Goal: Information Seeking & Learning: Check status

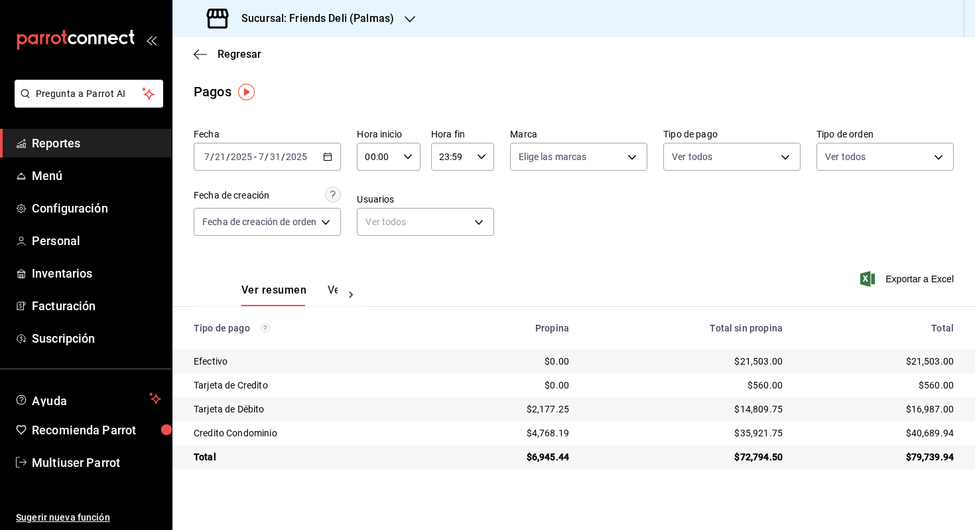
click at [264, 163] on div "[DATE] [DATE] - [DATE] [DATE]" at bounding box center [267, 157] width 147 height 28
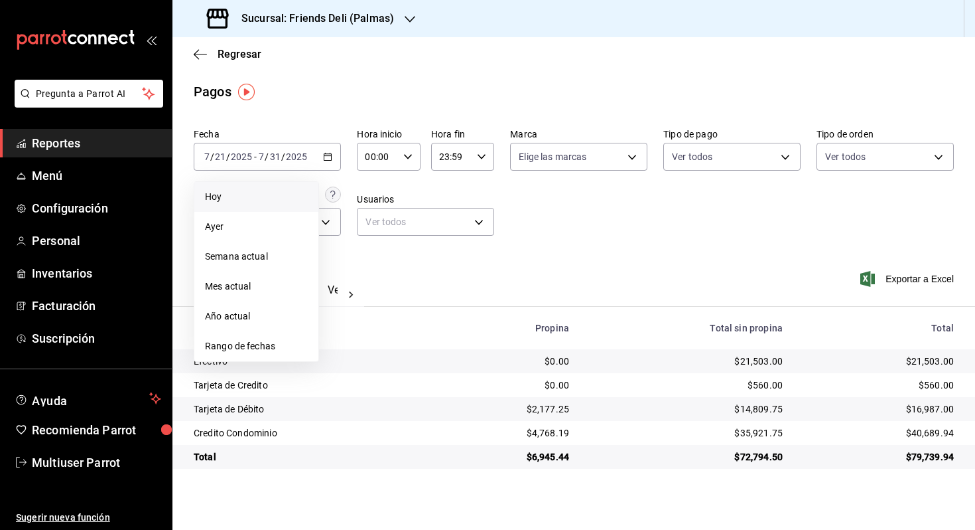
click at [265, 192] on span "Hoy" at bounding box center [256, 197] width 103 height 14
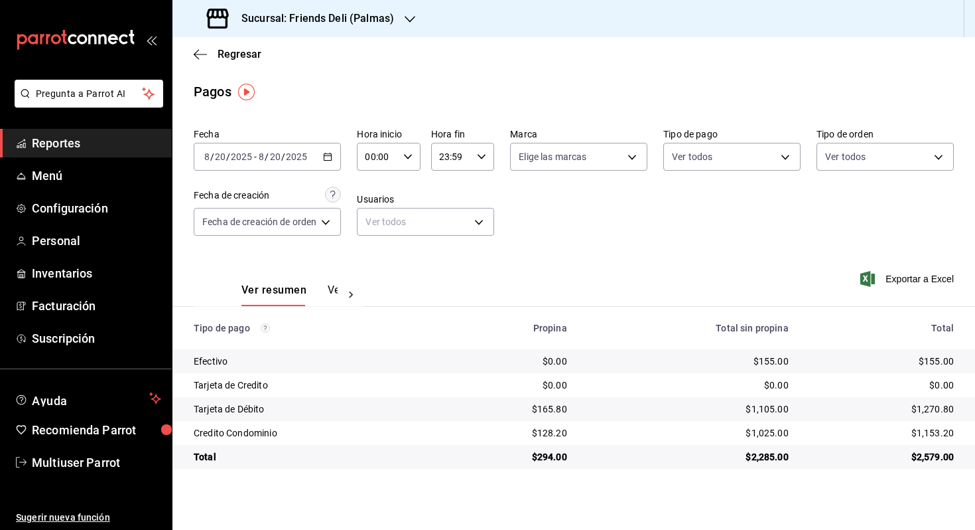
click at [325, 287] on div "Ver resumen Ver pagos" at bounding box center [290, 294] width 96 height 23
click at [334, 290] on button "Ver pagos" at bounding box center [353, 294] width 50 height 23
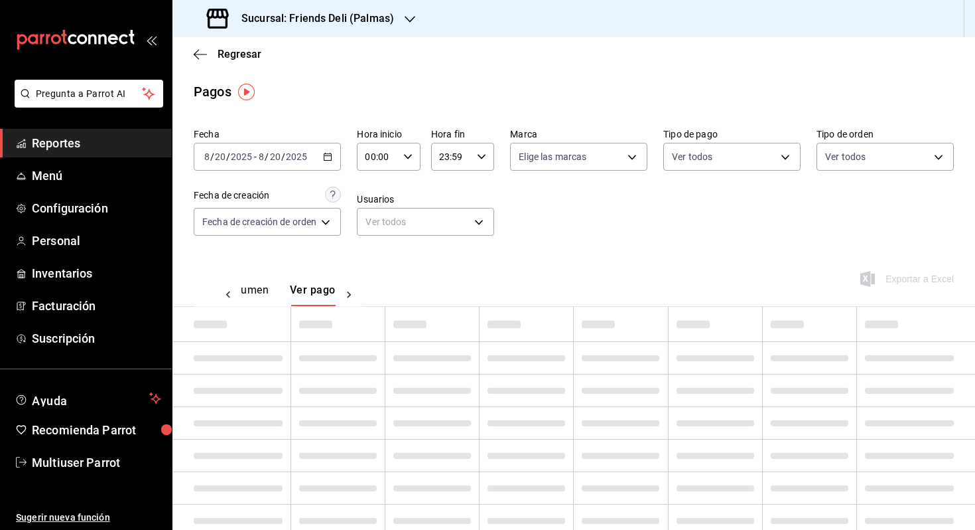
scroll to position [0, 39]
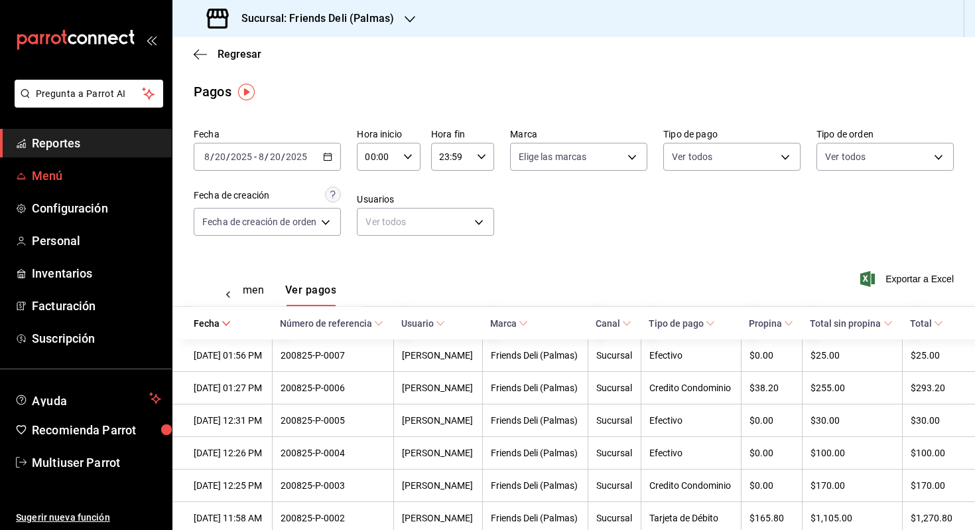
click at [52, 181] on span "Menú" at bounding box center [96, 176] width 129 height 18
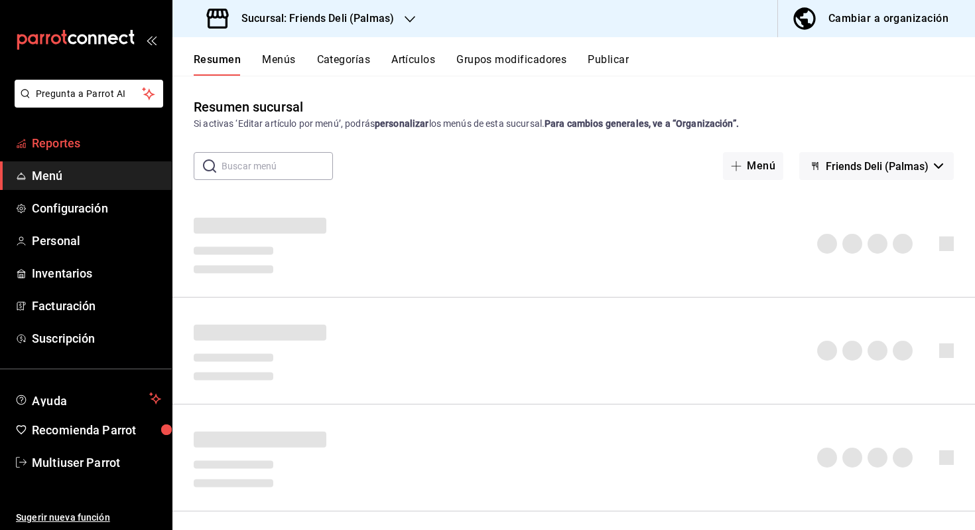
click at [72, 145] on span "Reportes" at bounding box center [96, 143] width 129 height 18
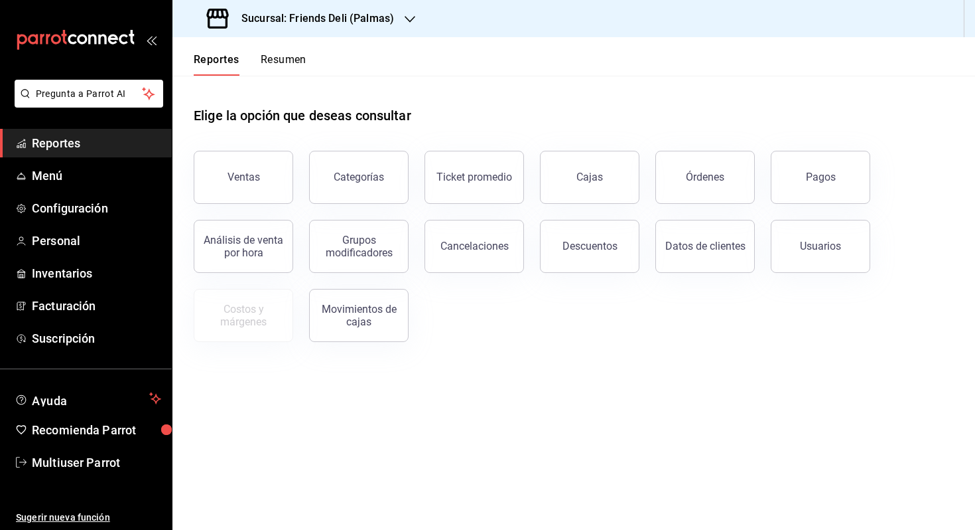
click at [282, 59] on button "Resumen" at bounding box center [284, 64] width 46 height 23
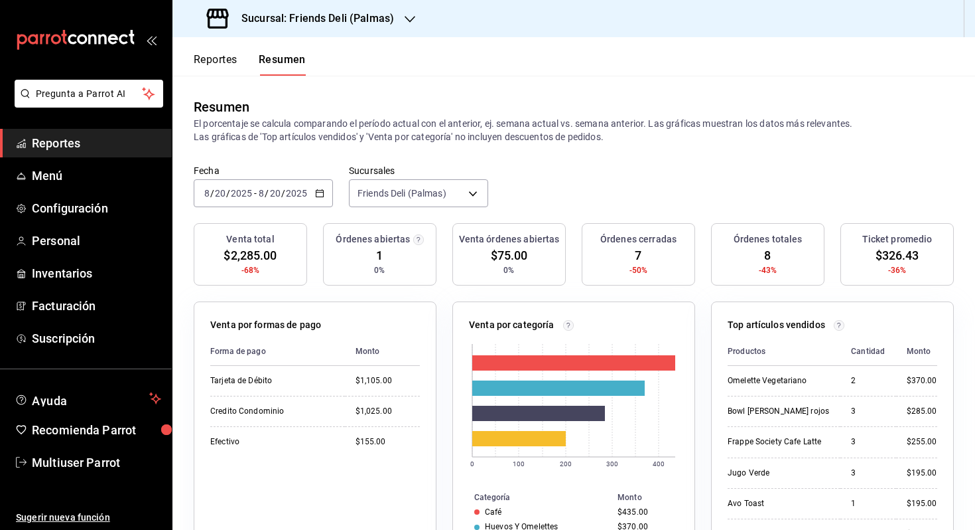
click at [299, 196] on input "2025" at bounding box center [296, 193] width 23 height 11
click at [265, 238] on span "Hoy" at bounding box center [256, 233] width 103 height 14
click at [67, 159] on ul "Reportes Menú Configuración Personal Inventarios Facturación Suscripción" at bounding box center [86, 241] width 172 height 224
click at [64, 183] on span "Menú" at bounding box center [96, 176] width 129 height 18
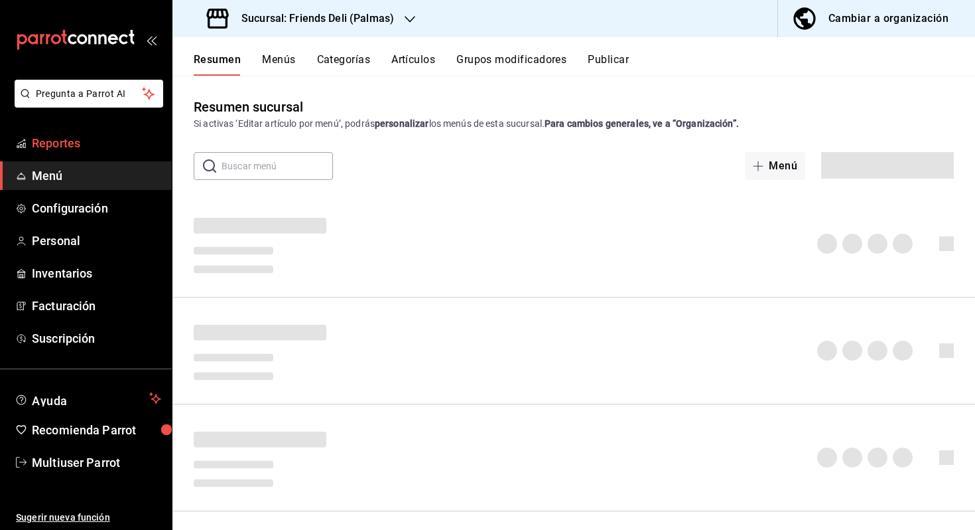
click at [91, 150] on span "Reportes" at bounding box center [96, 143] width 129 height 18
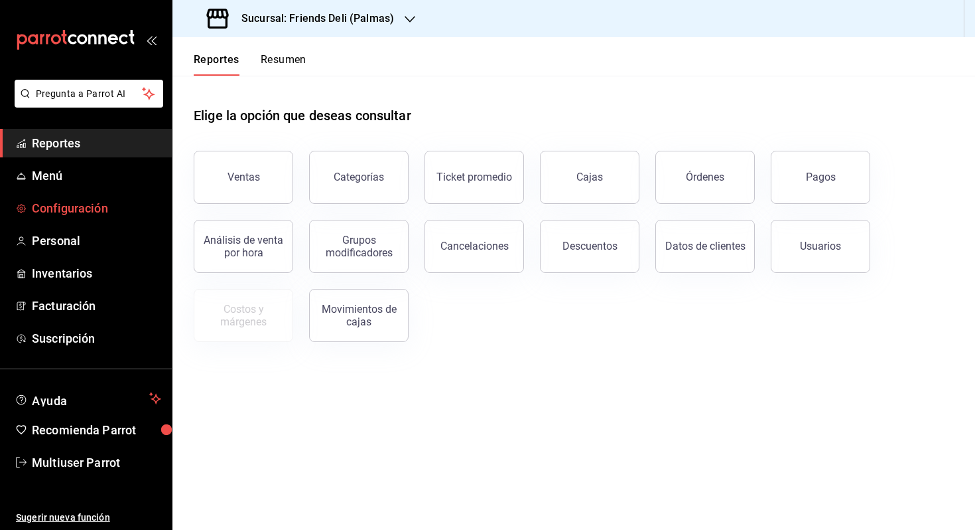
click at [117, 212] on span "Configuración" at bounding box center [96, 208] width 129 height 18
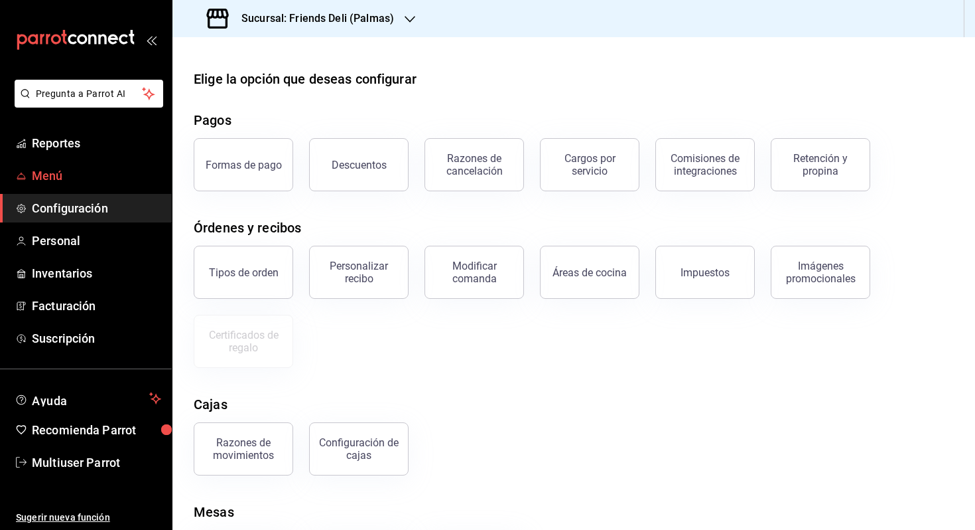
click at [82, 165] on link "Menú" at bounding box center [86, 175] width 172 height 29
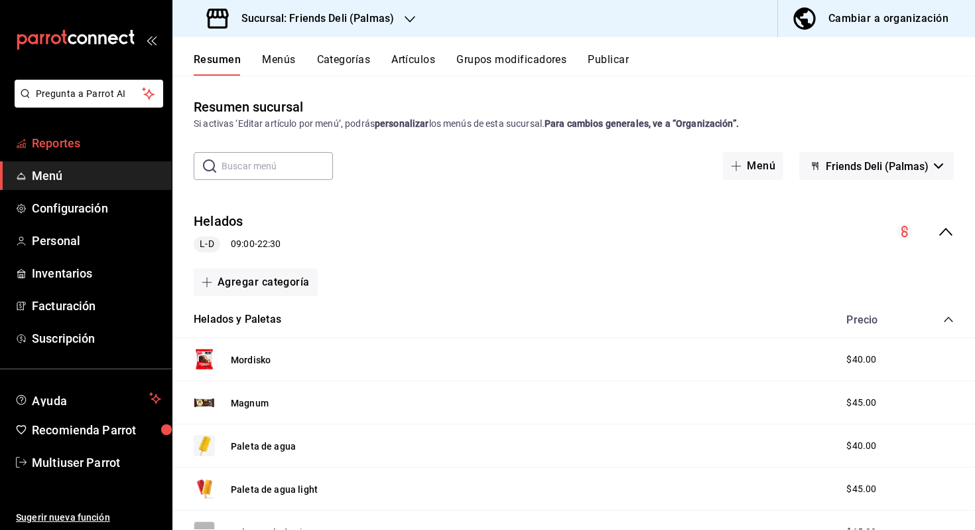
click at [81, 143] on span "Reportes" at bounding box center [96, 143] width 129 height 18
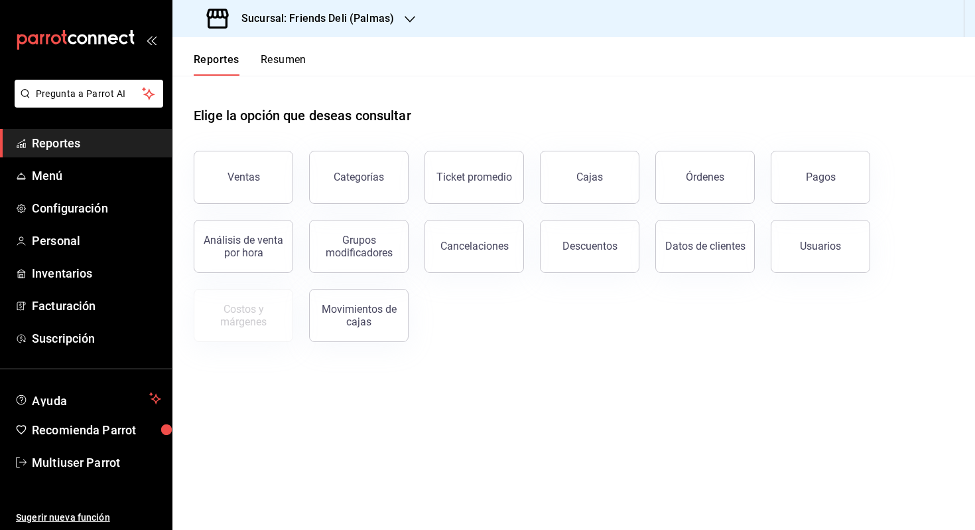
click at [284, 63] on button "Resumen" at bounding box center [284, 64] width 46 height 23
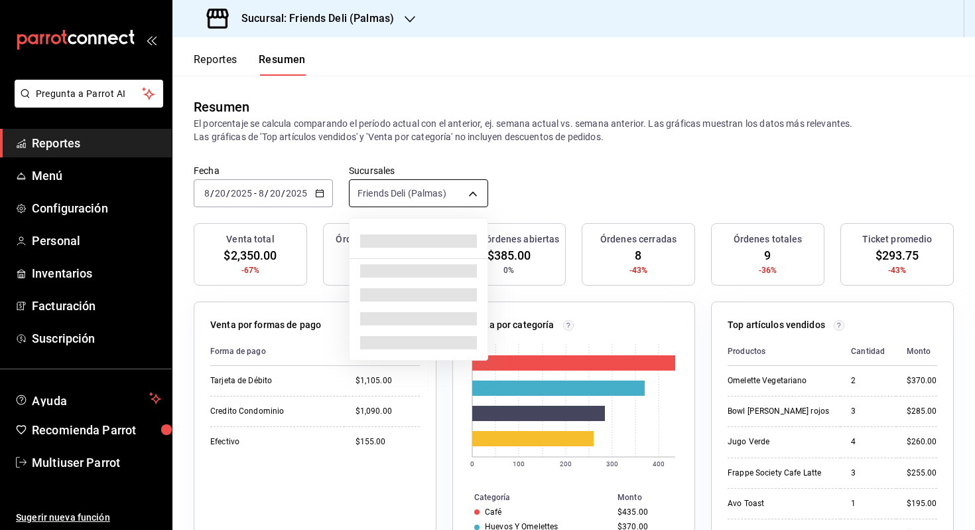
click at [449, 192] on body "Pregunta a Parrot AI Reportes Menú Configuración Personal Inventarios Facturaci…" at bounding box center [487, 265] width 975 height 530
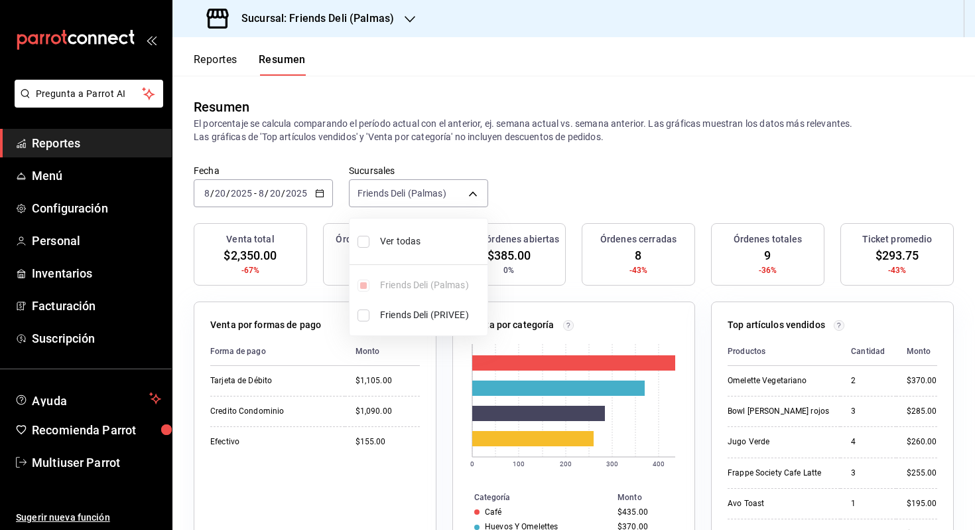
click at [443, 234] on li "Ver todas" at bounding box center [419, 241] width 138 height 35
type input "[object Object],[object Object]"
checkbox input "true"
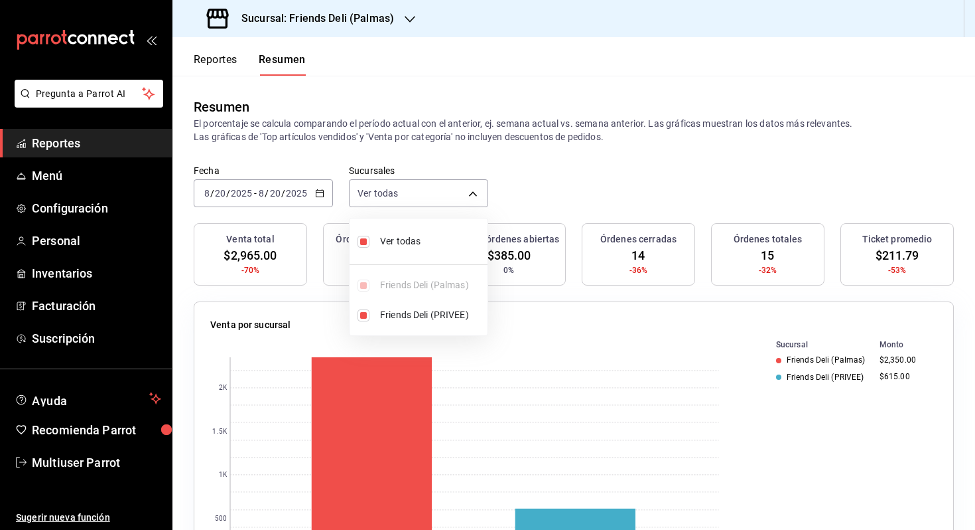
click at [549, 206] on div at bounding box center [487, 265] width 975 height 530
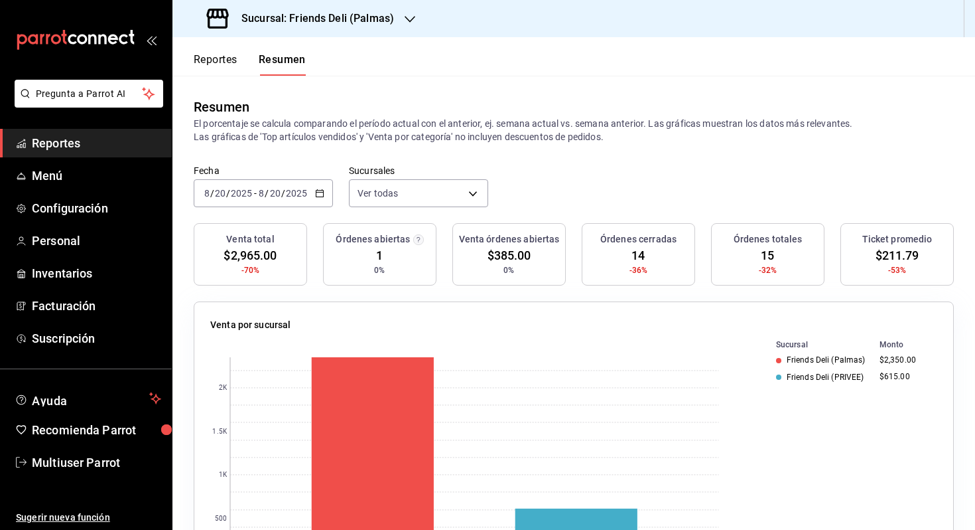
click at [318, 194] on icon "button" at bounding box center [319, 192] width 9 height 9
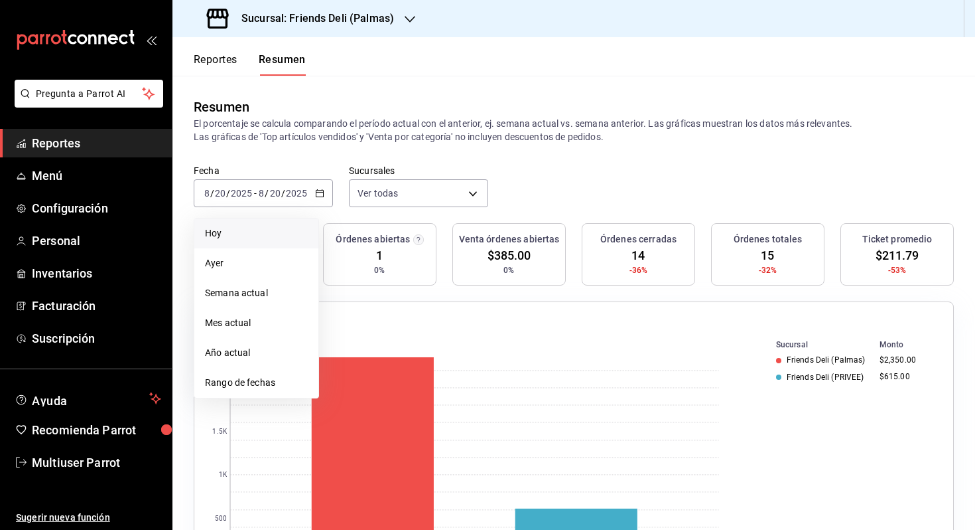
click at [290, 224] on li "Hoy" at bounding box center [256, 233] width 124 height 30
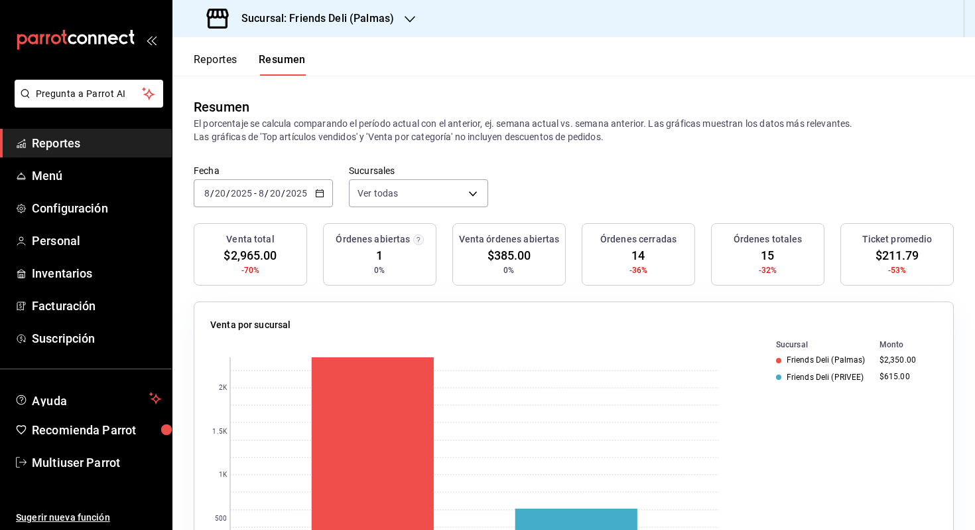
click at [294, 192] on input "2025" at bounding box center [296, 193] width 23 height 11
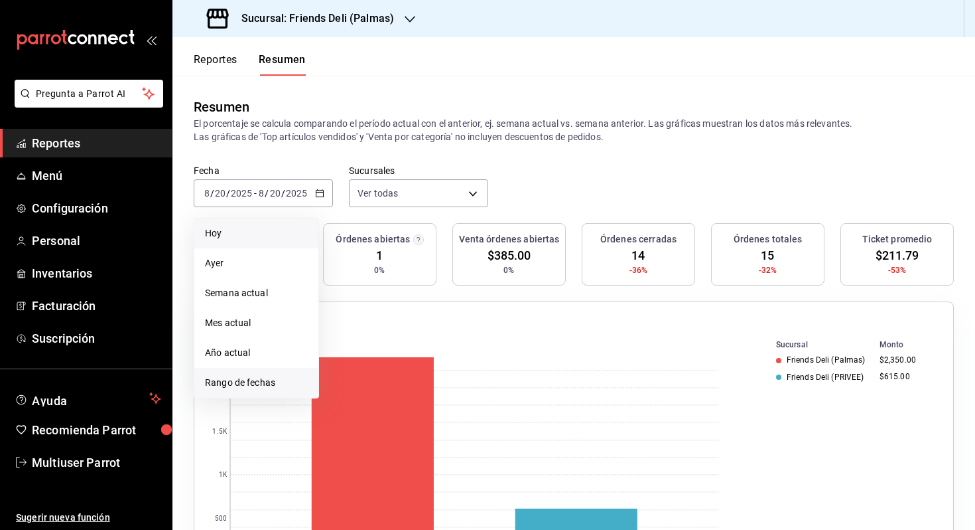
click at [302, 390] on li "Rango de fechas" at bounding box center [256, 383] width 124 height 30
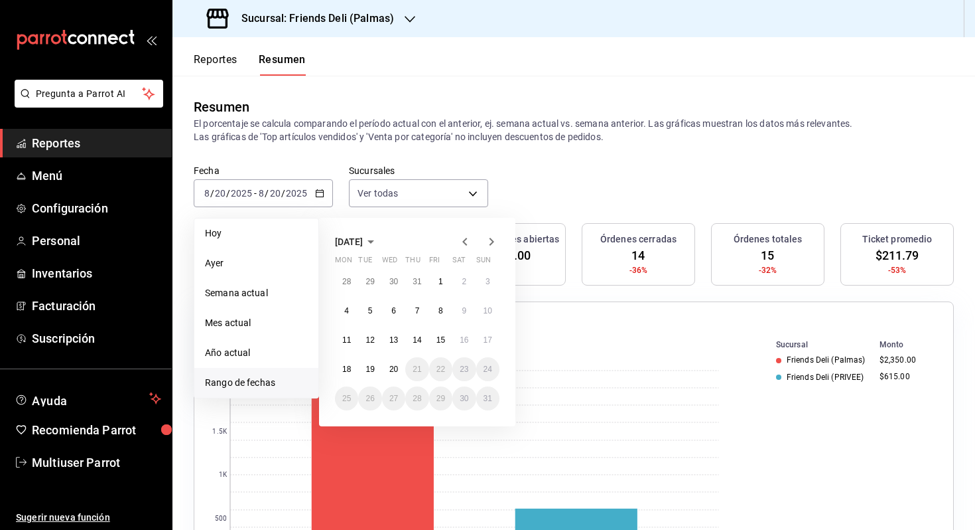
click at [468, 243] on icon "button" at bounding box center [465, 242] width 16 height 16
click at [377, 372] on button "22" at bounding box center [369, 369] width 23 height 24
click at [415, 395] on abbr "31" at bounding box center [417, 397] width 9 height 9
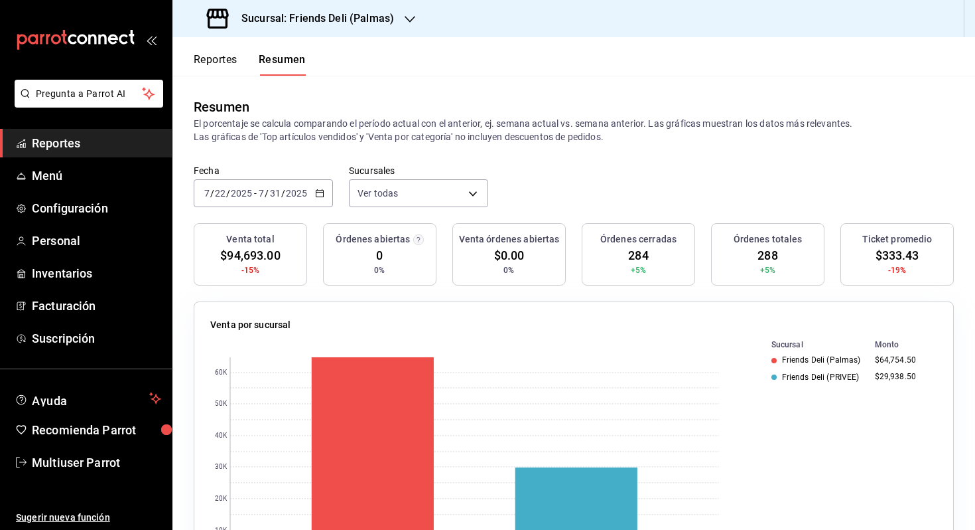
click at [299, 192] on input "2025" at bounding box center [296, 193] width 23 height 11
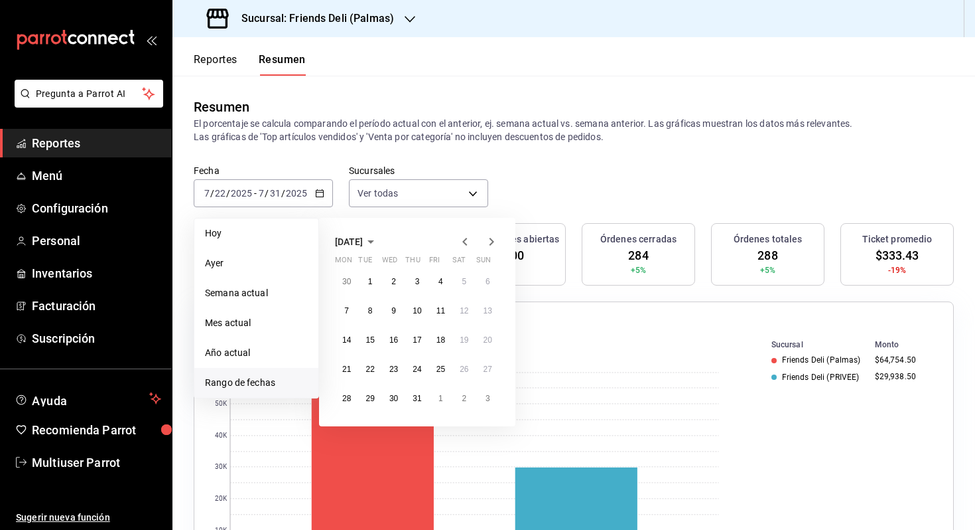
click at [236, 64] on button "Reportes" at bounding box center [216, 64] width 44 height 23
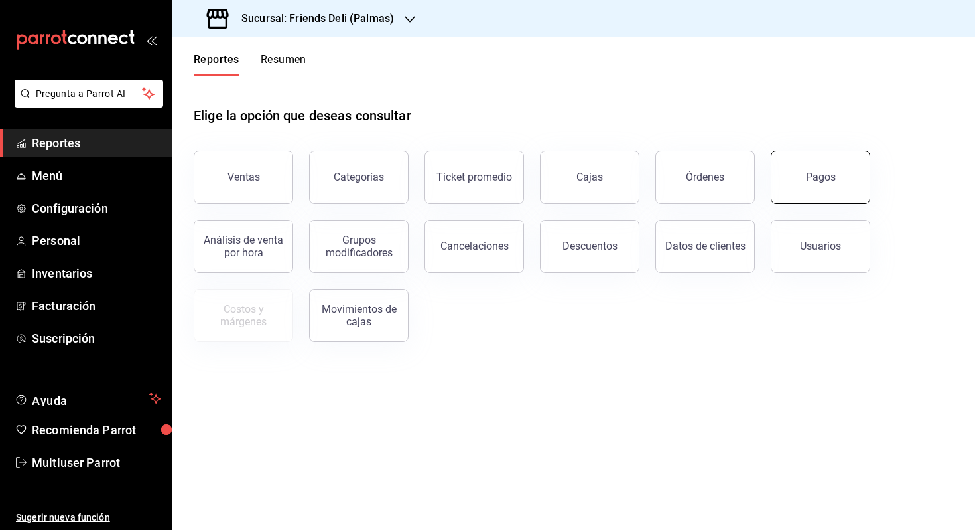
click at [776, 171] on button "Pagos" at bounding box center [821, 177] width 100 height 53
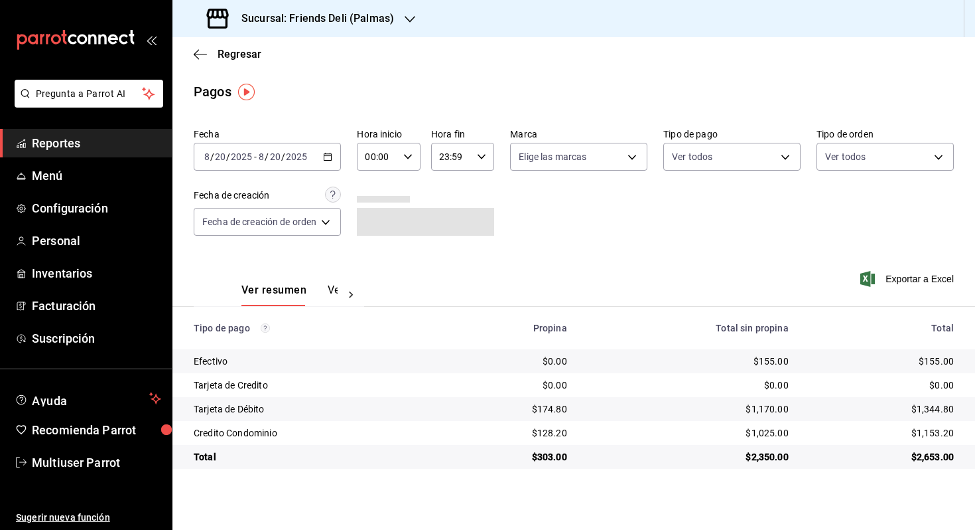
click at [326, 165] on div "[DATE] [DATE] - [DATE] [DATE]" at bounding box center [267, 157] width 147 height 28
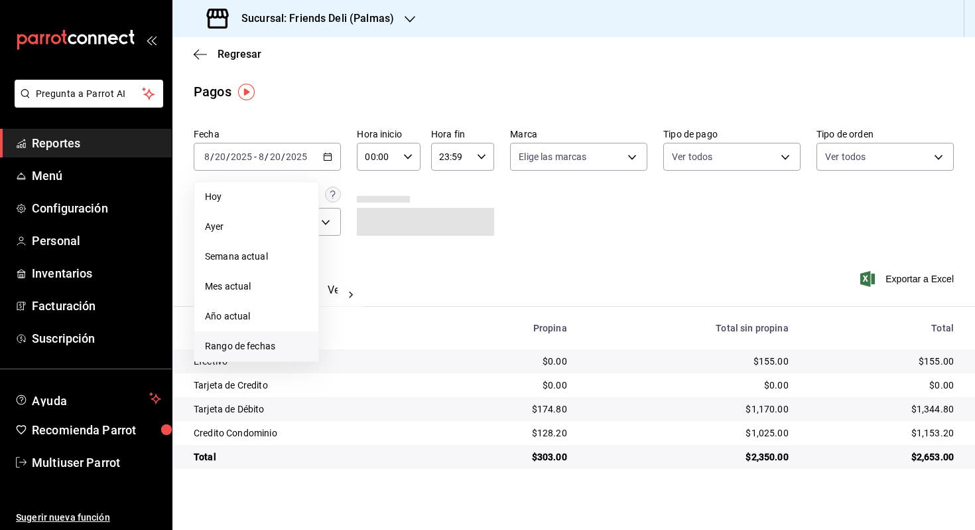
click at [273, 348] on span "Rango de fechas" at bounding box center [256, 346] width 103 height 14
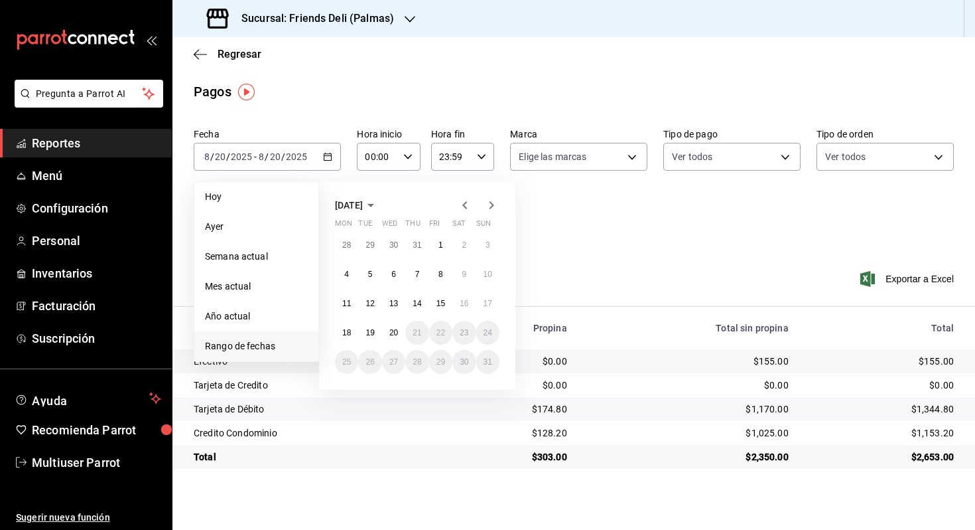
click at [466, 208] on icon "button" at bounding box center [464, 205] width 5 height 8
click at [466, 202] on icon "button" at bounding box center [464, 205] width 5 height 8
click at [493, 204] on icon "button" at bounding box center [492, 205] width 5 height 8
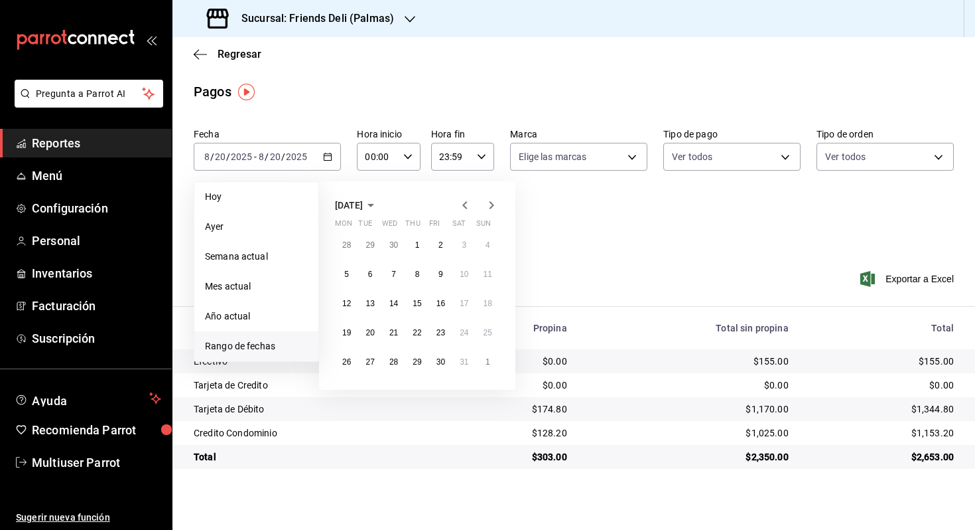
click at [493, 204] on icon "button" at bounding box center [492, 205] width 5 height 8
click at [459, 336] on button "21" at bounding box center [464, 332] width 23 height 24
click at [467, 331] on abbr "21" at bounding box center [464, 332] width 9 height 9
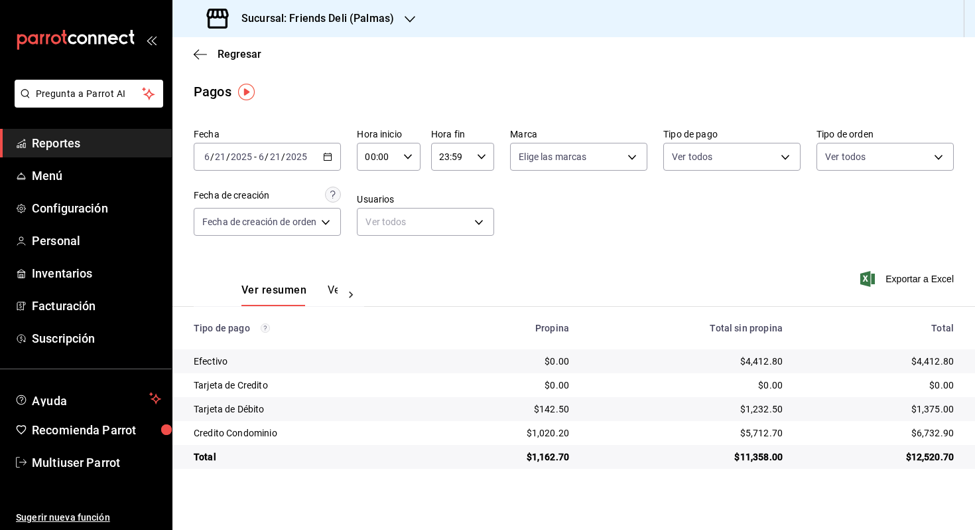
click at [332, 161] on icon "button" at bounding box center [327, 156] width 9 height 9
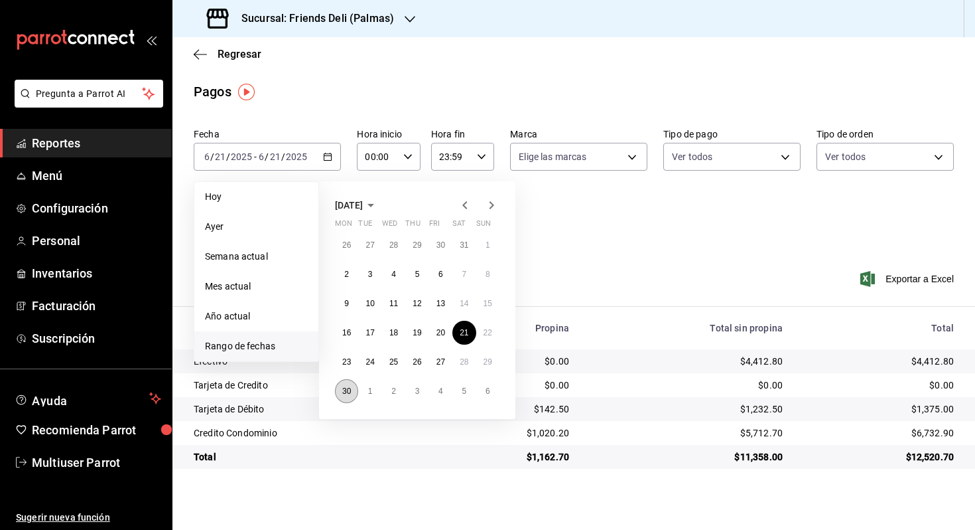
click at [349, 393] on abbr "30" at bounding box center [346, 390] width 9 height 9
click at [465, 340] on button "21" at bounding box center [464, 332] width 23 height 24
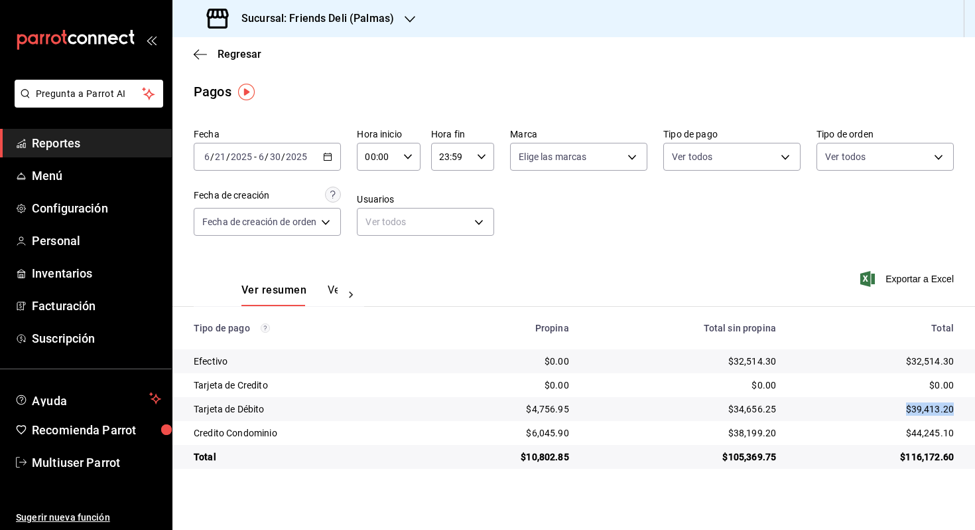
drag, startPoint x: 908, startPoint y: 409, endPoint x: 954, endPoint y: 409, distance: 45.1
click at [954, 409] on div "$39,413.20" at bounding box center [876, 408] width 157 height 13
click at [218, 56] on span "Regresar" at bounding box center [240, 54] width 44 height 13
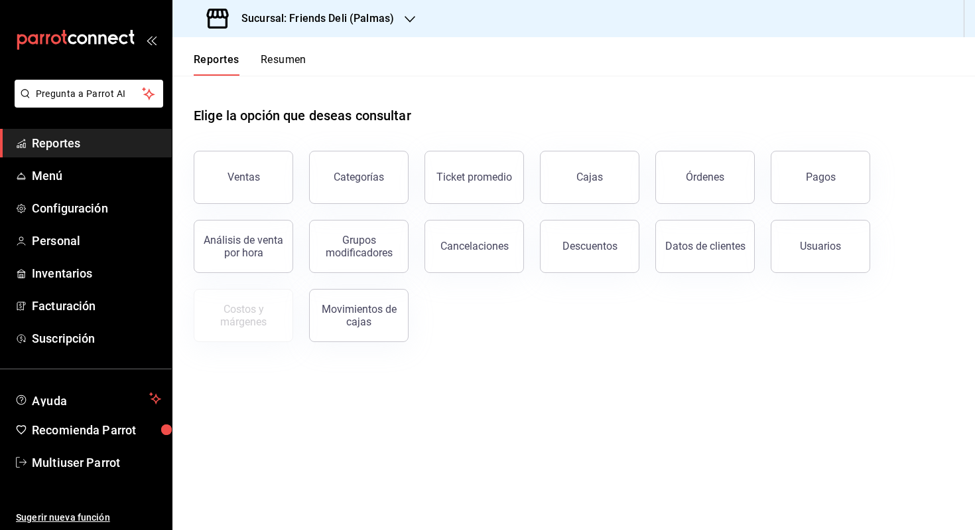
click at [278, 74] on button "Resumen" at bounding box center [284, 64] width 46 height 23
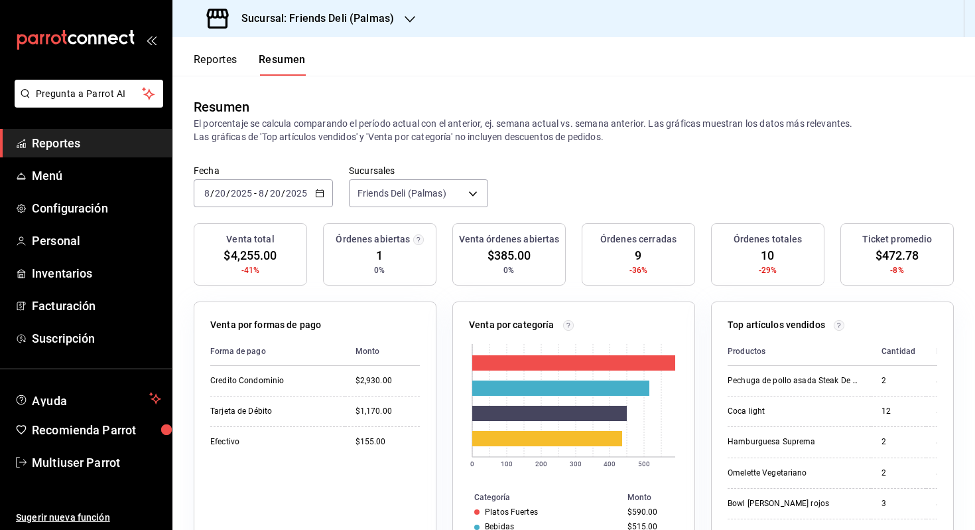
click at [299, 186] on div "[DATE] [DATE] - [DATE] [DATE]" at bounding box center [263, 193] width 139 height 28
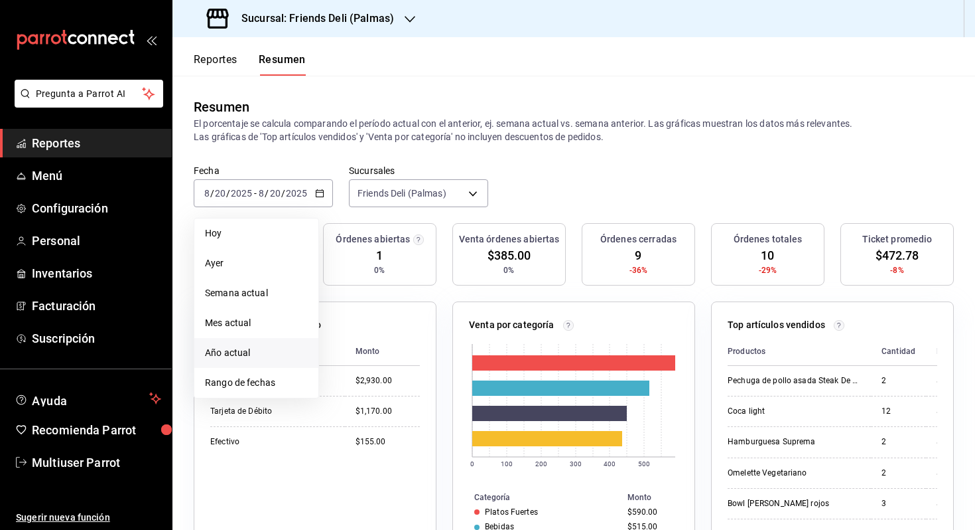
click at [287, 356] on span "Año actual" at bounding box center [256, 353] width 103 height 14
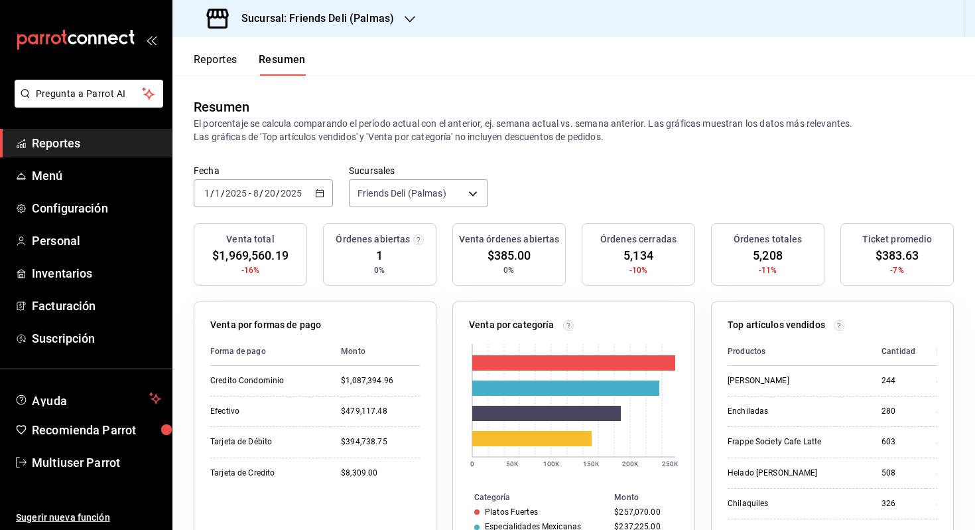
click at [227, 66] on button "Reportes" at bounding box center [216, 64] width 44 height 23
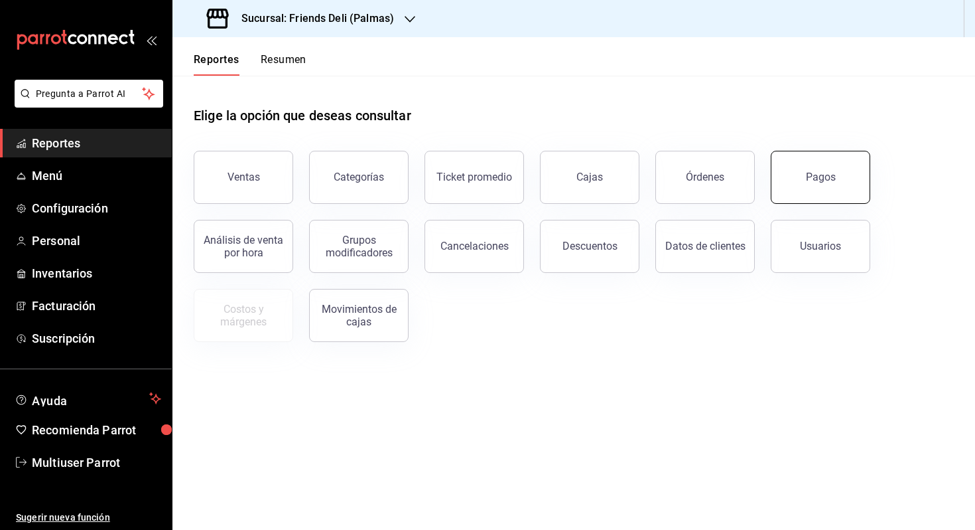
click at [817, 165] on button "Pagos" at bounding box center [821, 177] width 100 height 53
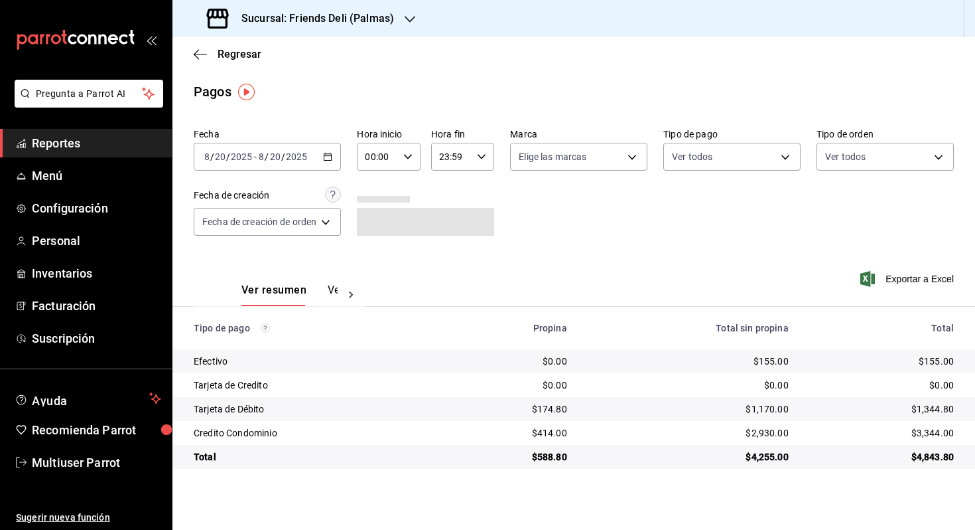
click at [299, 162] on div "[DATE] [DATE] - [DATE] [DATE]" at bounding box center [267, 157] width 147 height 28
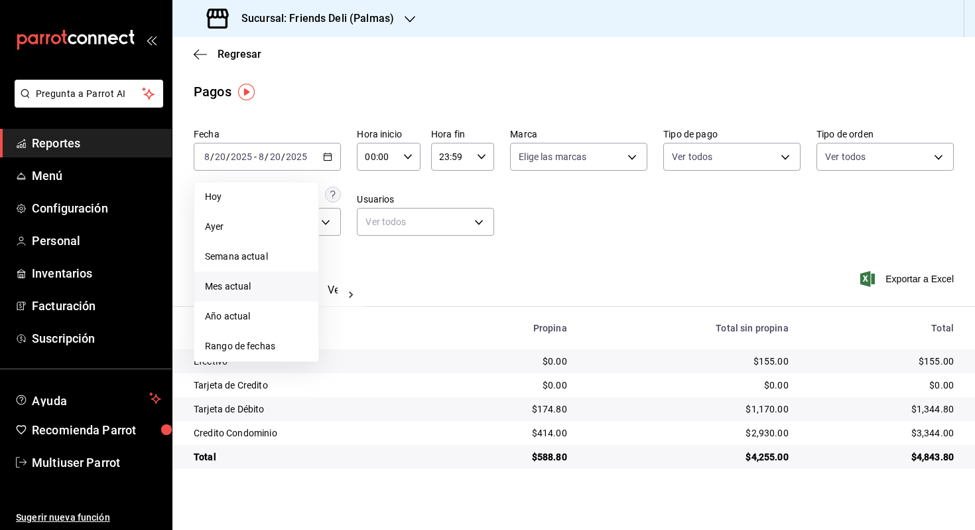
click at [297, 287] on span "Mes actual" at bounding box center [256, 286] width 103 height 14
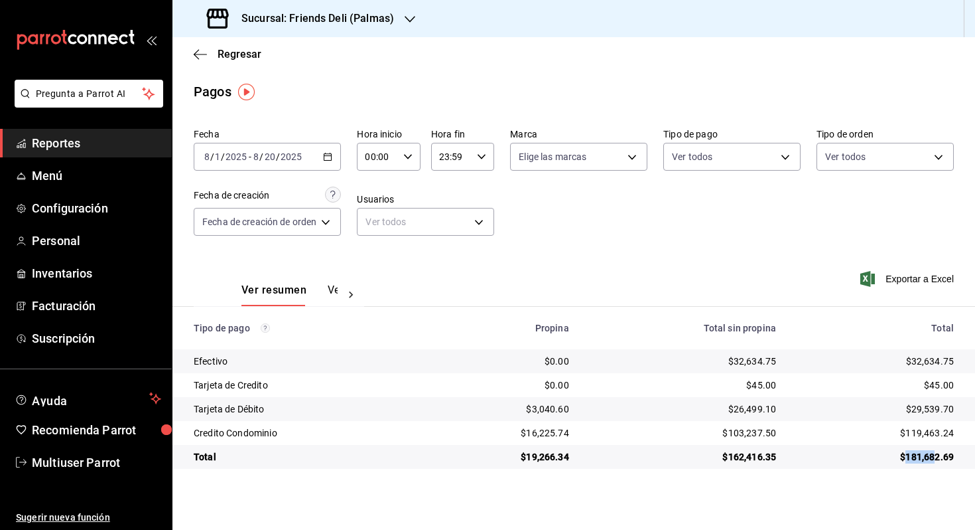
drag, startPoint x: 905, startPoint y: 457, endPoint x: 952, endPoint y: 457, distance: 46.4
click at [951, 457] on div "$181,682.69" at bounding box center [876, 456] width 157 height 13
drag, startPoint x: 902, startPoint y: 429, endPoint x: 954, endPoint y: 429, distance: 51.8
click at [954, 429] on div "$119,463.24" at bounding box center [876, 432] width 157 height 13
copy div "$119,463.24"
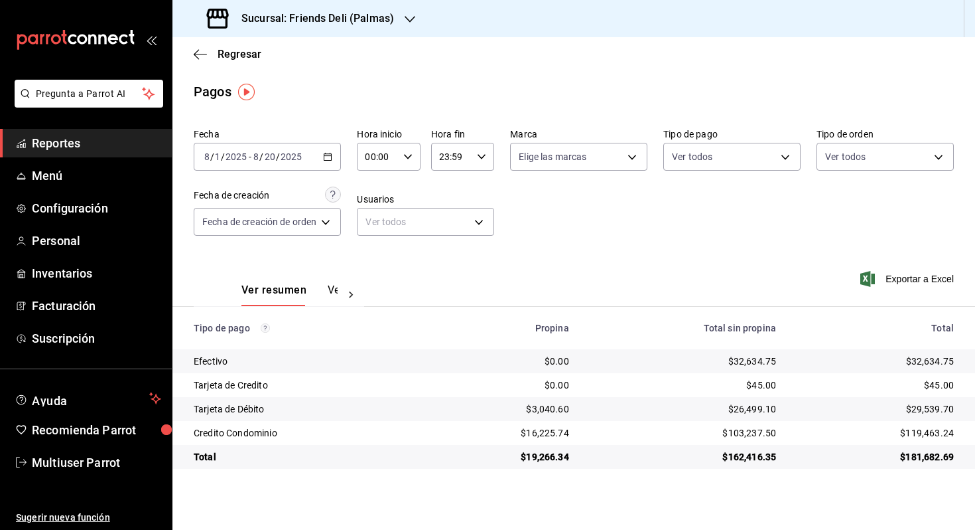
click at [292, 157] on input "2025" at bounding box center [291, 156] width 23 height 11
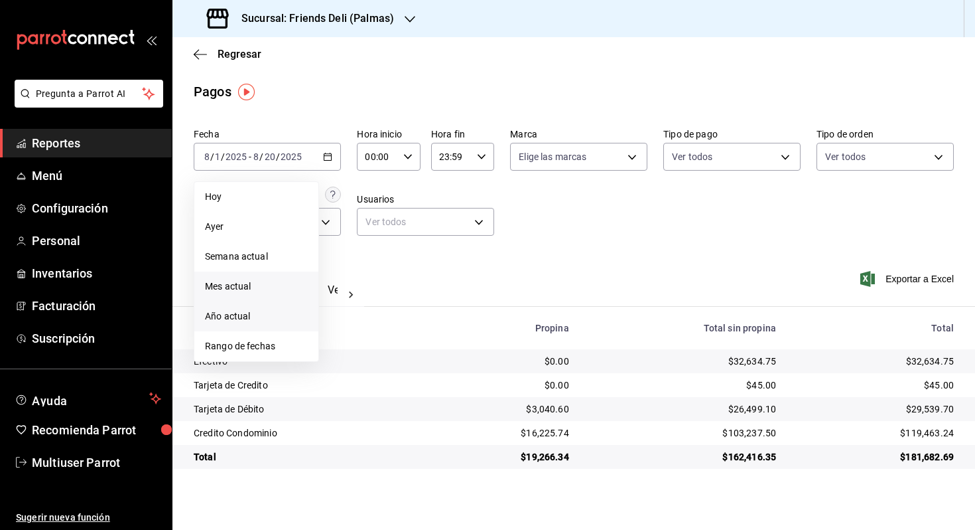
click at [286, 315] on span "Año actual" at bounding box center [256, 316] width 103 height 14
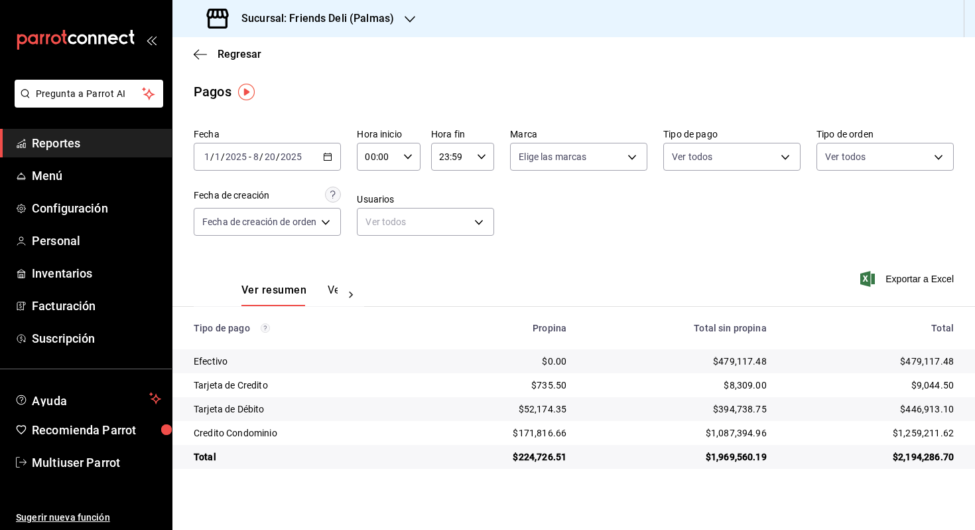
click at [323, 159] on div "[DATE] [DATE] - [DATE] [DATE]" at bounding box center [267, 157] width 147 height 28
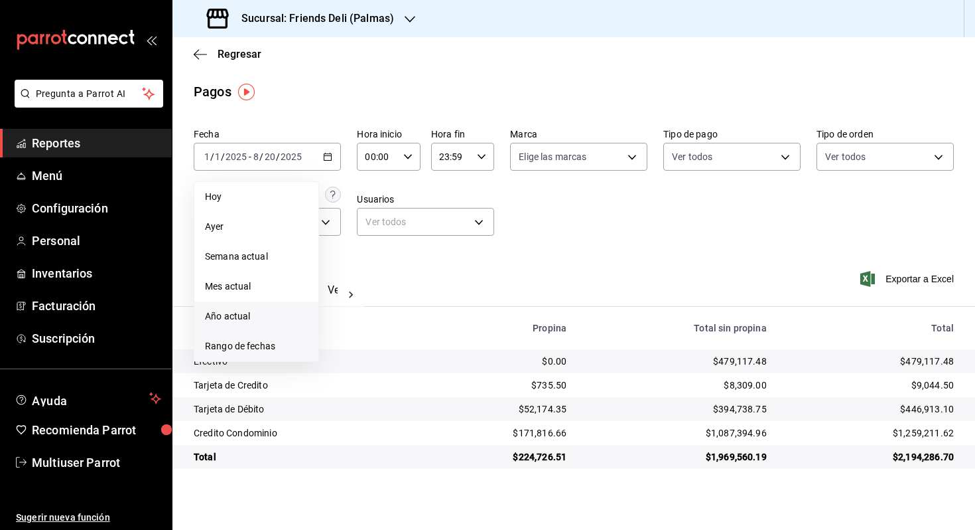
click at [293, 348] on span "Rango de fechas" at bounding box center [256, 346] width 103 height 14
click at [465, 206] on icon "button" at bounding box center [464, 205] width 5 height 8
click at [376, 248] on button "1" at bounding box center [369, 245] width 23 height 24
click at [419, 363] on abbr "31" at bounding box center [417, 361] width 9 height 9
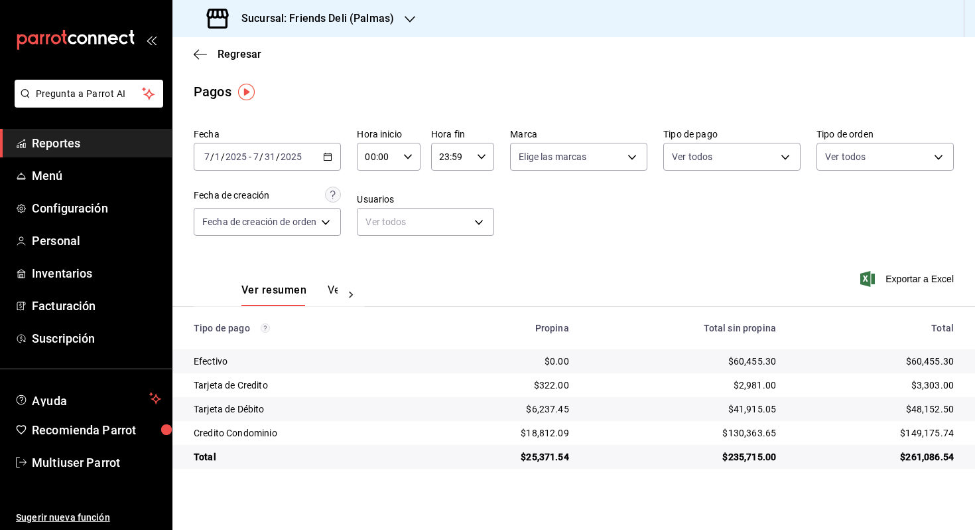
click at [307, 151] on div "[DATE] [DATE] - [DATE] [DATE]" at bounding box center [267, 157] width 147 height 28
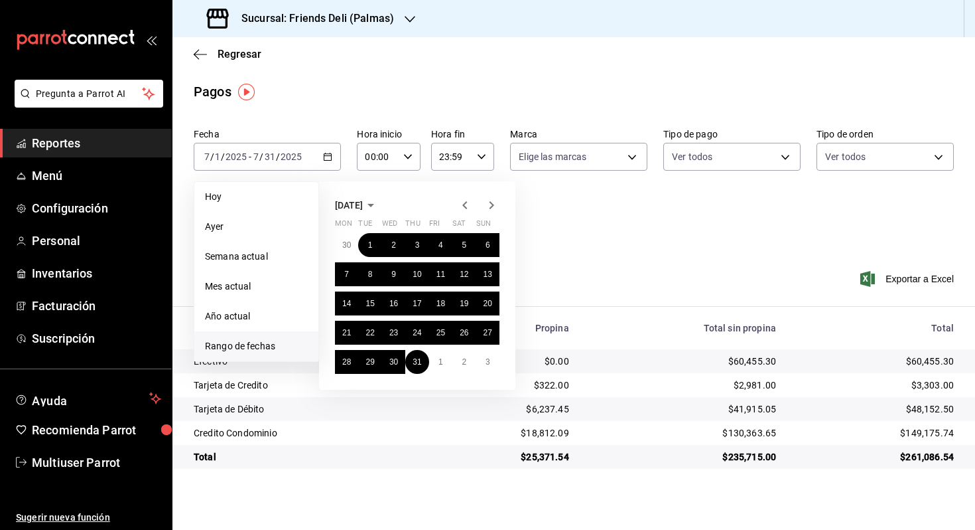
click at [471, 202] on icon "button" at bounding box center [465, 205] width 16 height 16
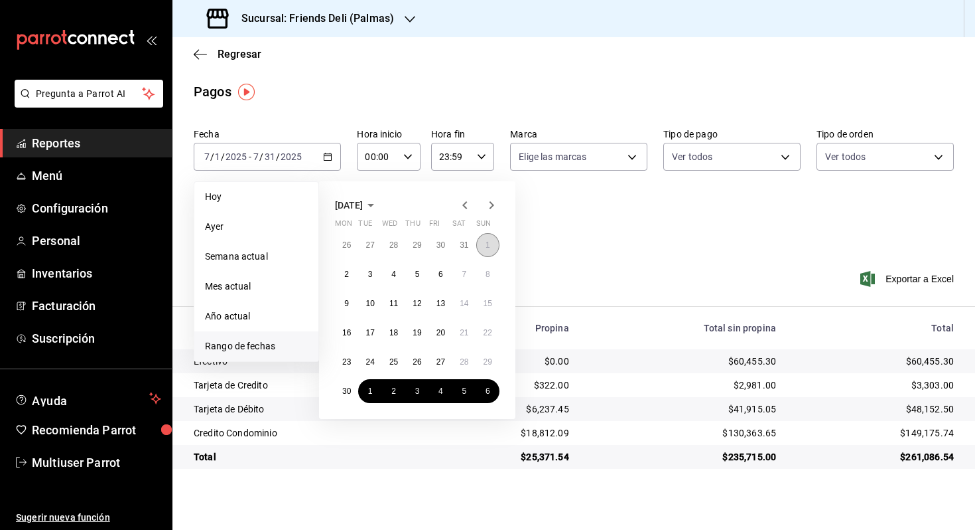
click at [490, 240] on button "1" at bounding box center [487, 245] width 23 height 24
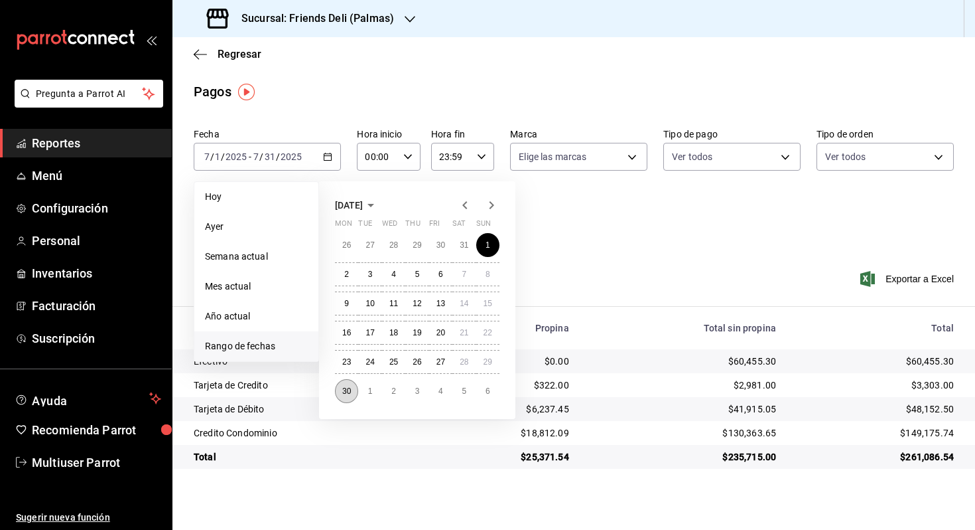
click at [352, 390] on button "30" at bounding box center [346, 391] width 23 height 24
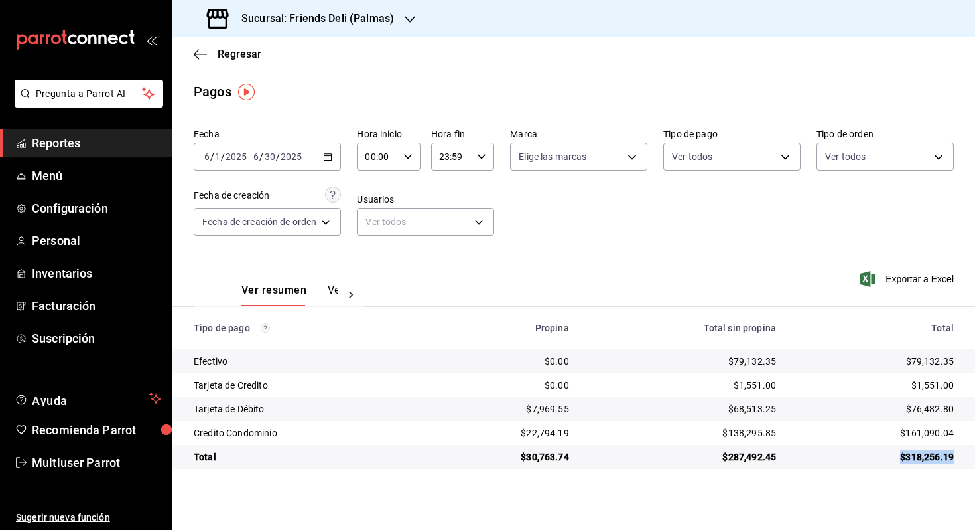
drag, startPoint x: 896, startPoint y: 459, endPoint x: 959, endPoint y: 457, distance: 63.7
click at [960, 457] on td "$318,256.19" at bounding box center [881, 457] width 188 height 24
click at [289, 153] on input "2025" at bounding box center [291, 156] width 23 height 11
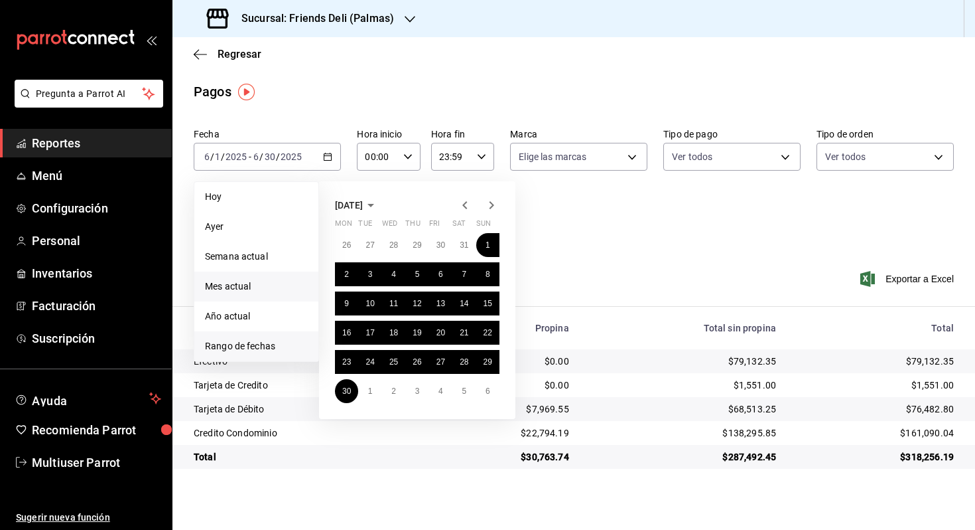
click at [275, 291] on span "Mes actual" at bounding box center [256, 286] width 103 height 14
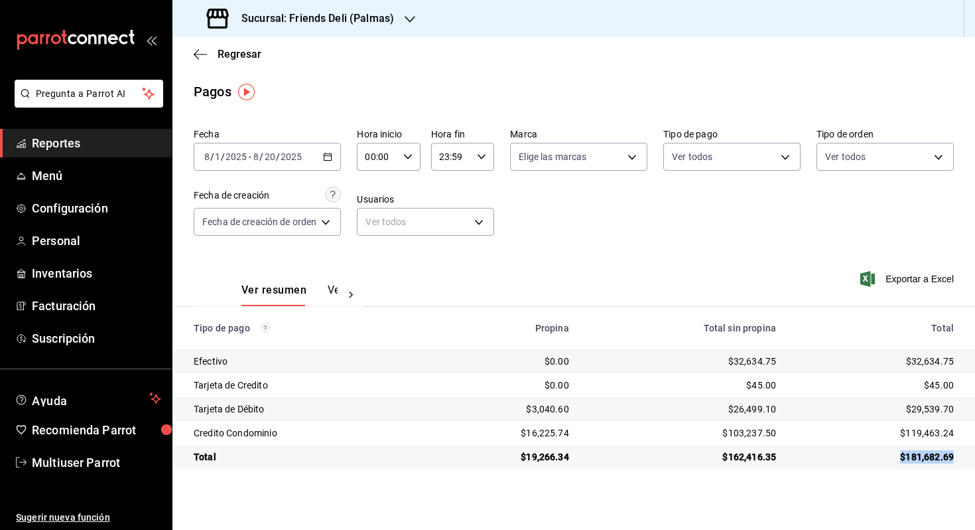
drag, startPoint x: 898, startPoint y: 459, endPoint x: 961, endPoint y: 458, distance: 62.4
click at [961, 458] on td "$181,682.69" at bounding box center [881, 457] width 188 height 24
copy div "$181,682.69"
click at [378, 26] on h3 "Sucursal: Friends Deli (Palmas)" at bounding box center [312, 19] width 163 height 16
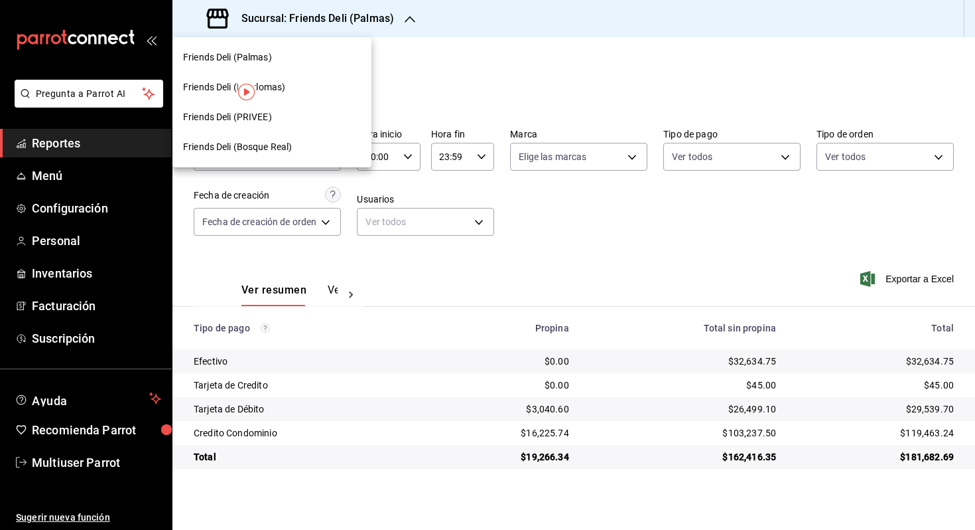
click at [301, 64] on div "Friends Deli (Palmas)" at bounding box center [272, 57] width 178 height 14
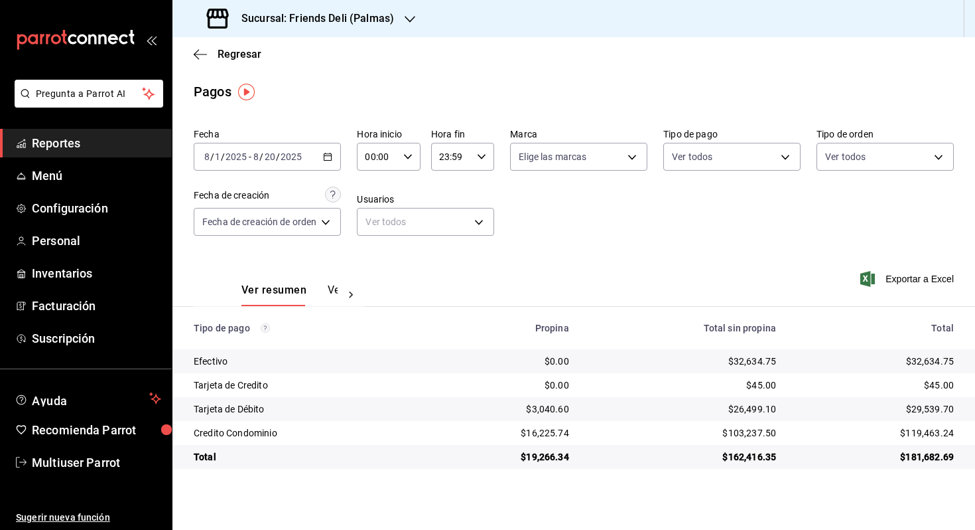
click at [381, 17] on h3 "Sucursal: Friends Deli (Palmas)" at bounding box center [312, 19] width 163 height 16
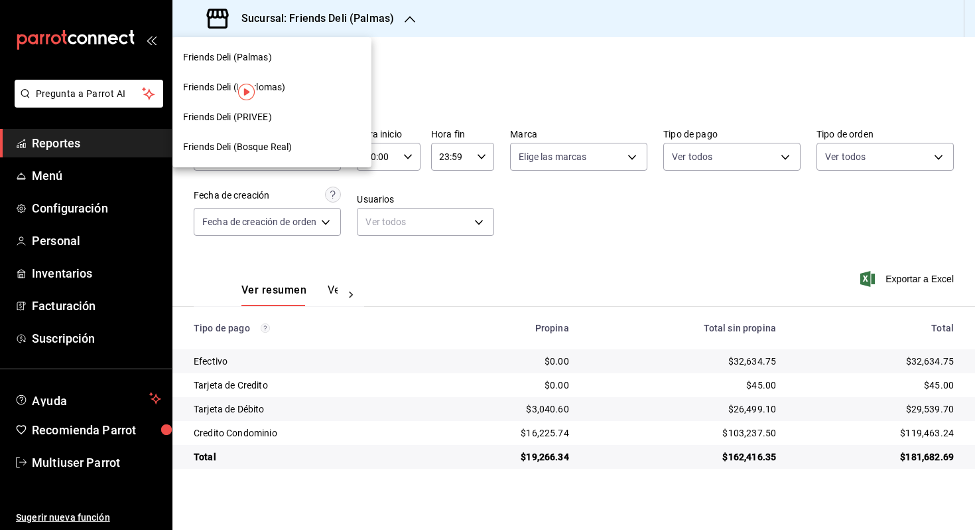
click at [328, 124] on div "Friends Deli (PRIVEE)" at bounding box center [272, 117] width 199 height 30
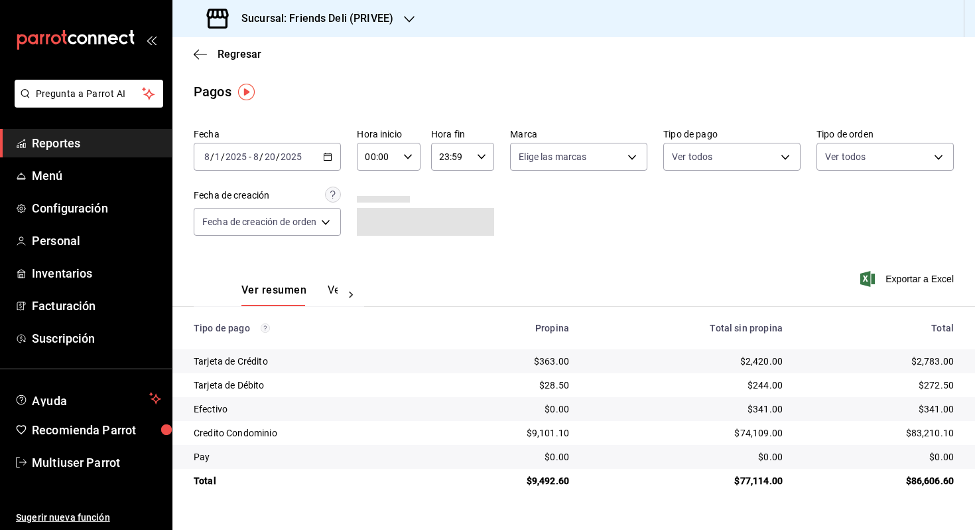
click at [303, 153] on div "[DATE] [DATE]" at bounding box center [277, 156] width 52 height 11
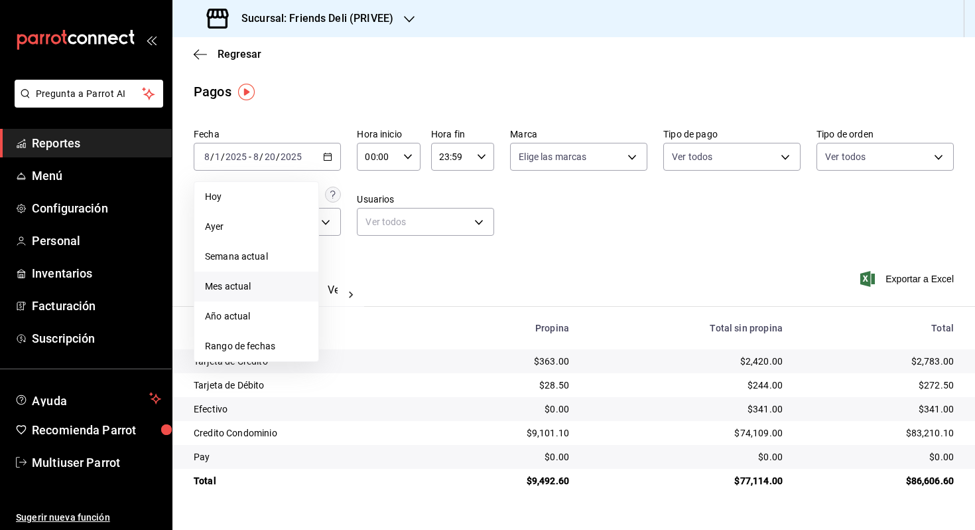
click at [259, 291] on span "Mes actual" at bounding box center [256, 286] width 103 height 14
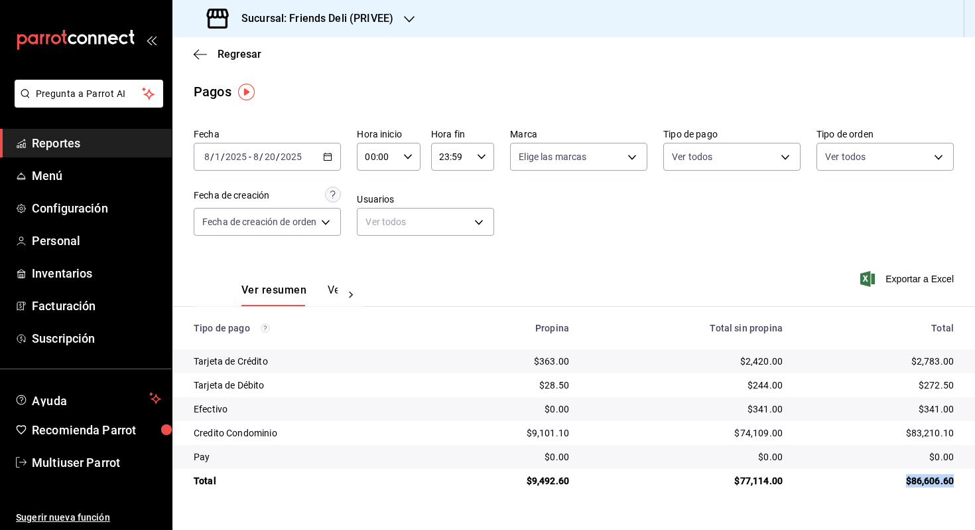
drag, startPoint x: 903, startPoint y: 480, endPoint x: 965, endPoint y: 480, distance: 62.4
click at [965, 480] on td "$86,606.60" at bounding box center [885, 480] width 182 height 24
copy div "$86,606.60"
click at [324, 156] on div "[DATE] [DATE] - [DATE] [DATE]" at bounding box center [267, 157] width 147 height 28
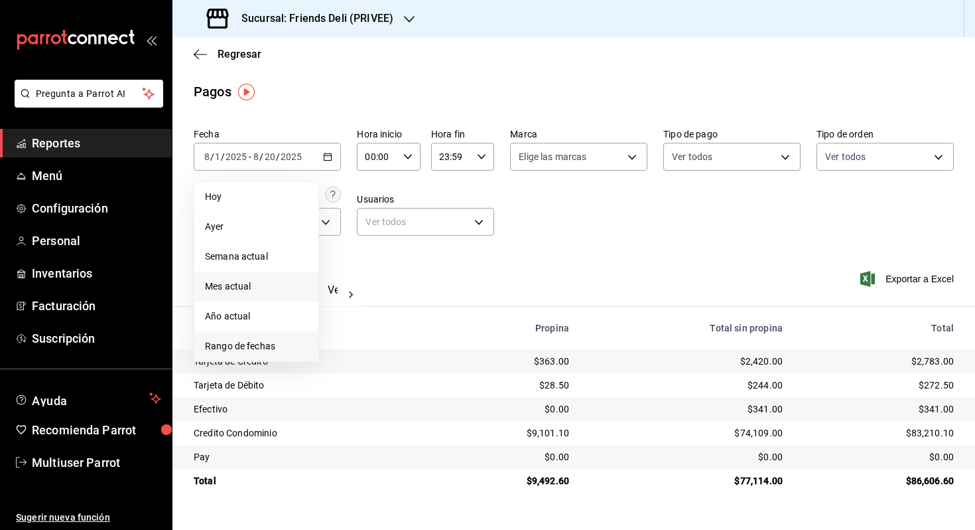
click at [273, 342] on span "Rango de fechas" at bounding box center [256, 346] width 103 height 14
click at [470, 204] on icon "button" at bounding box center [465, 205] width 16 height 16
click at [372, 246] on button "1" at bounding box center [369, 245] width 23 height 24
click at [419, 370] on button "31" at bounding box center [416, 362] width 23 height 24
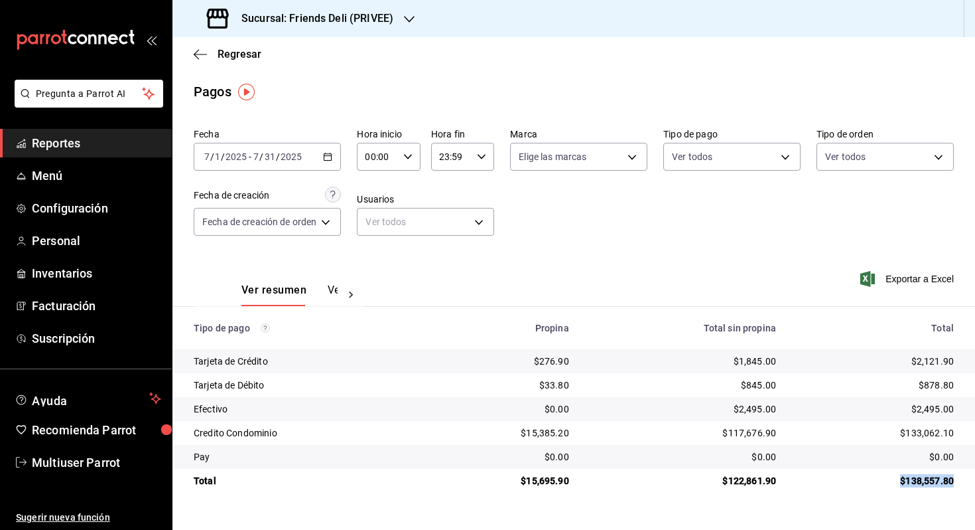
drag, startPoint x: 896, startPoint y: 486, endPoint x: 975, endPoint y: 486, distance: 79.0
click at [975, 486] on td "$138,557.80" at bounding box center [881, 480] width 188 height 24
copy div "$138,557.80"
click at [315, 147] on div "[DATE] [DATE] - [DATE] [DATE]" at bounding box center [267, 157] width 147 height 28
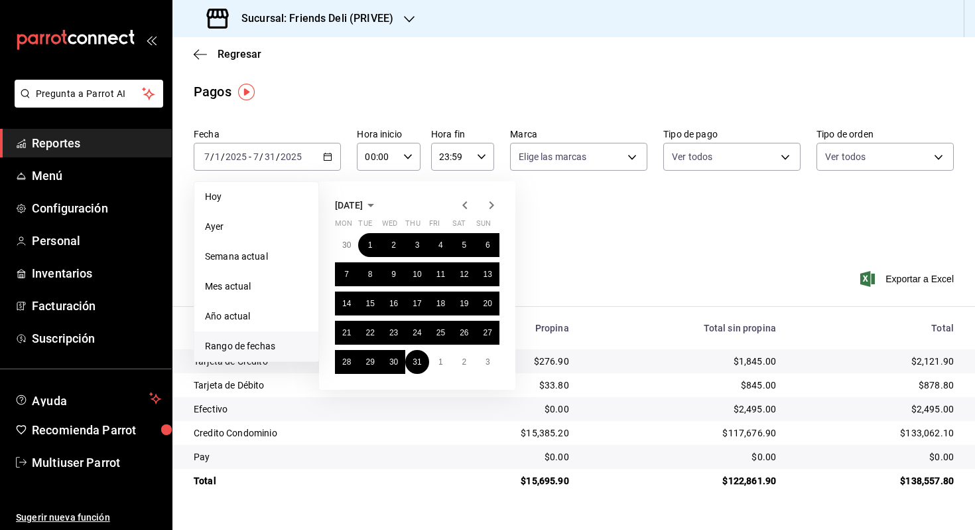
click at [462, 198] on icon "button" at bounding box center [465, 205] width 16 height 16
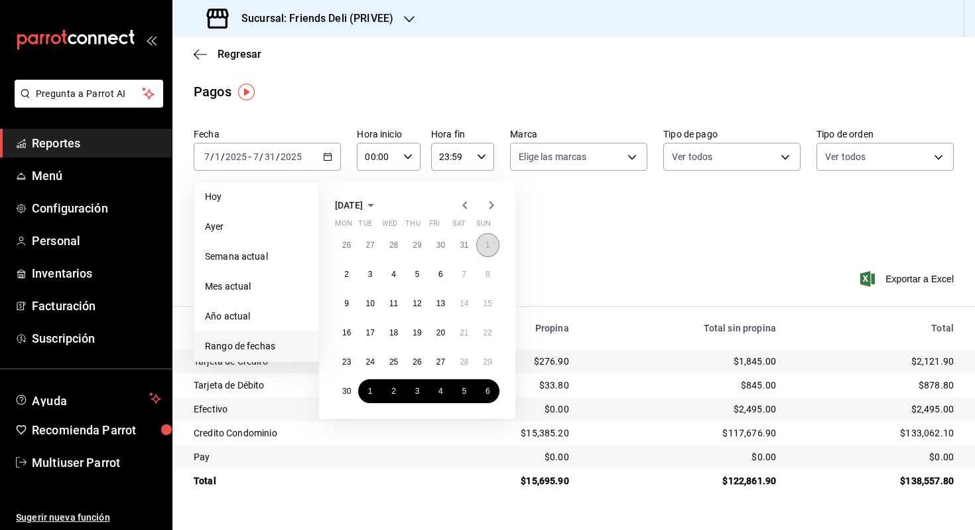
click at [487, 242] on abbr "1" at bounding box center [488, 244] width 5 height 9
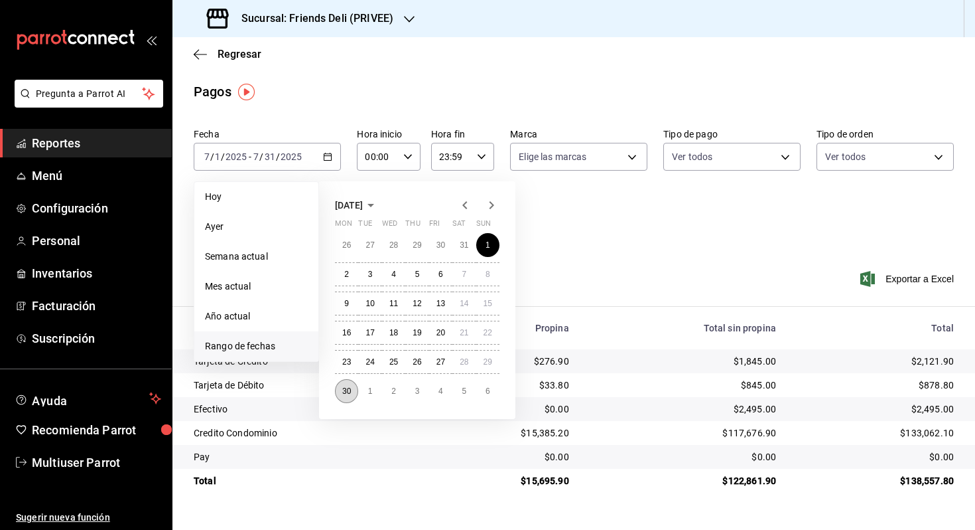
click at [344, 385] on button "30" at bounding box center [346, 391] width 23 height 24
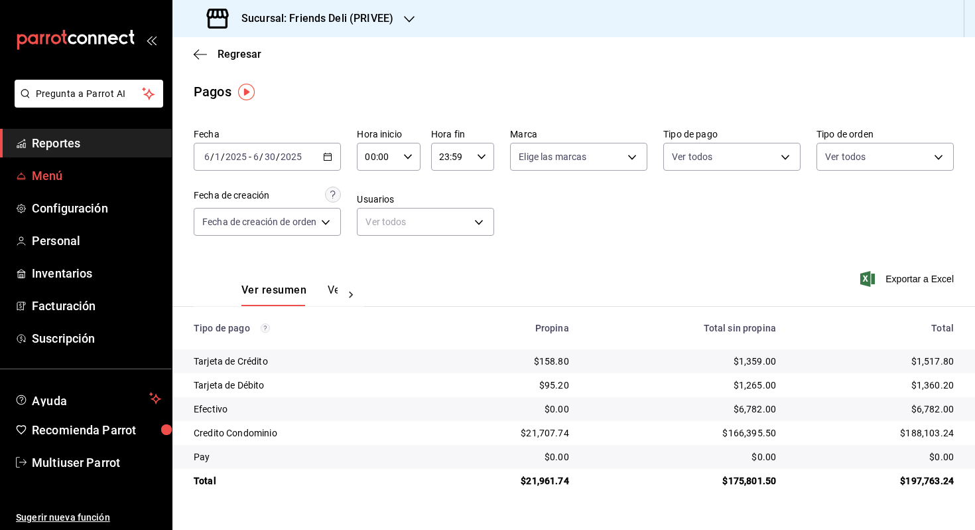
click at [93, 175] on span "Menú" at bounding box center [96, 176] width 129 height 18
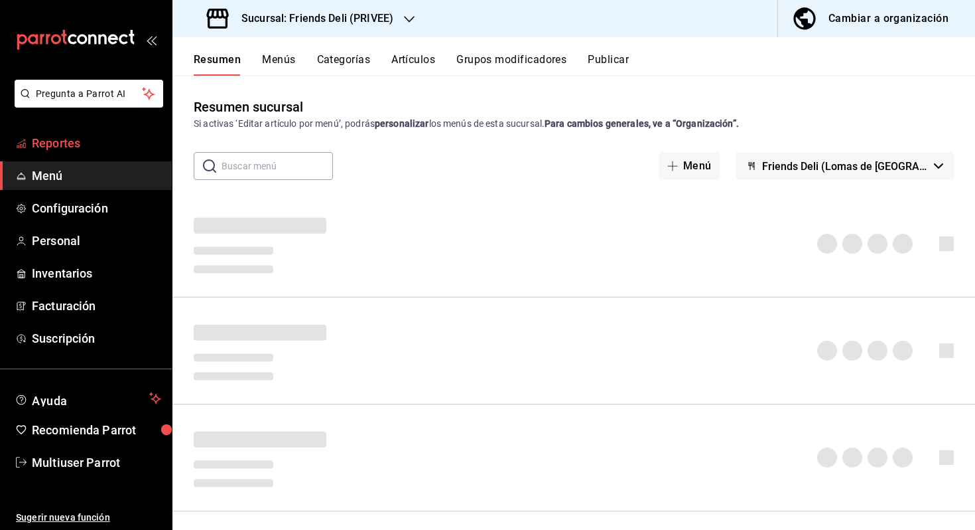
click at [87, 153] on link "Reportes" at bounding box center [86, 143] width 172 height 29
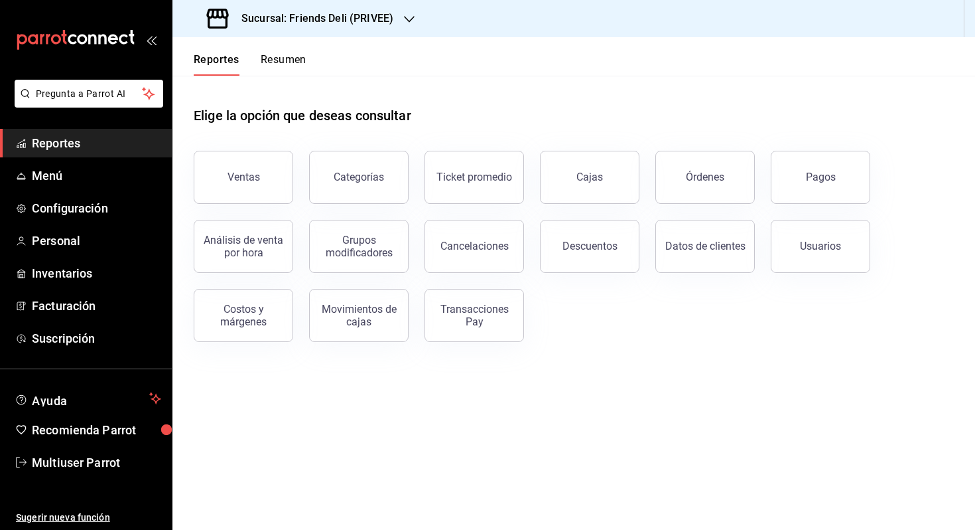
click at [292, 57] on button "Resumen" at bounding box center [284, 64] width 46 height 23
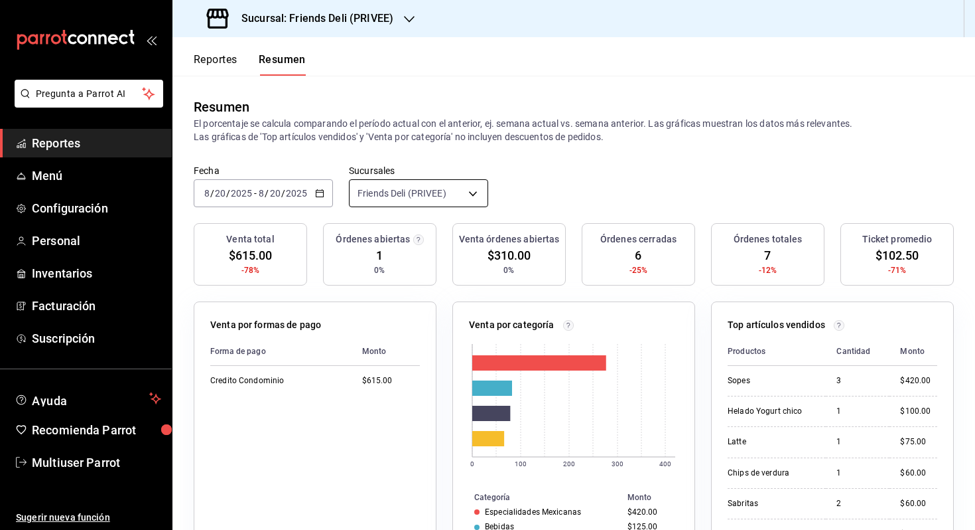
click at [451, 186] on body "Pregunta a Parrot AI Reportes Menú Configuración Personal Inventarios Facturaci…" at bounding box center [487, 265] width 975 height 530
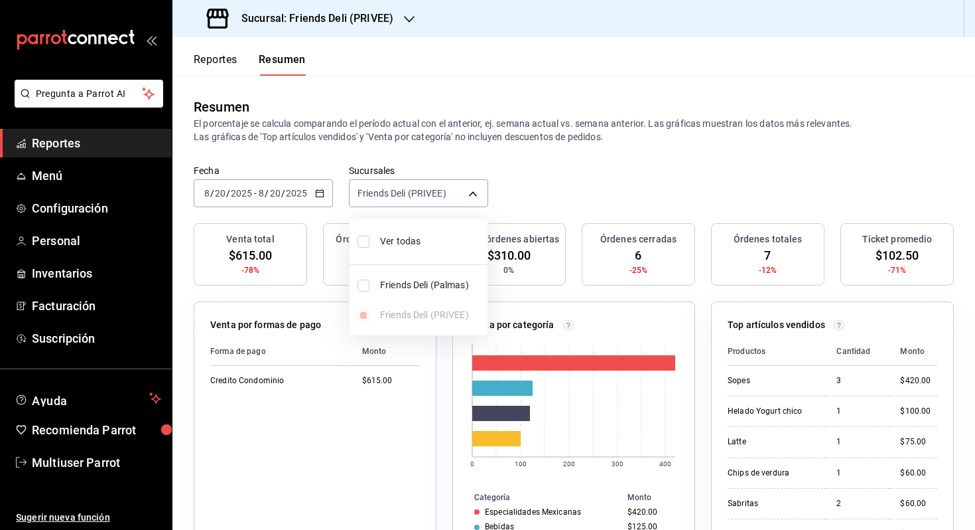
click at [461, 244] on span "Ver todas" at bounding box center [431, 241] width 102 height 14
type input "[object Object],[object Object]"
checkbox input "true"
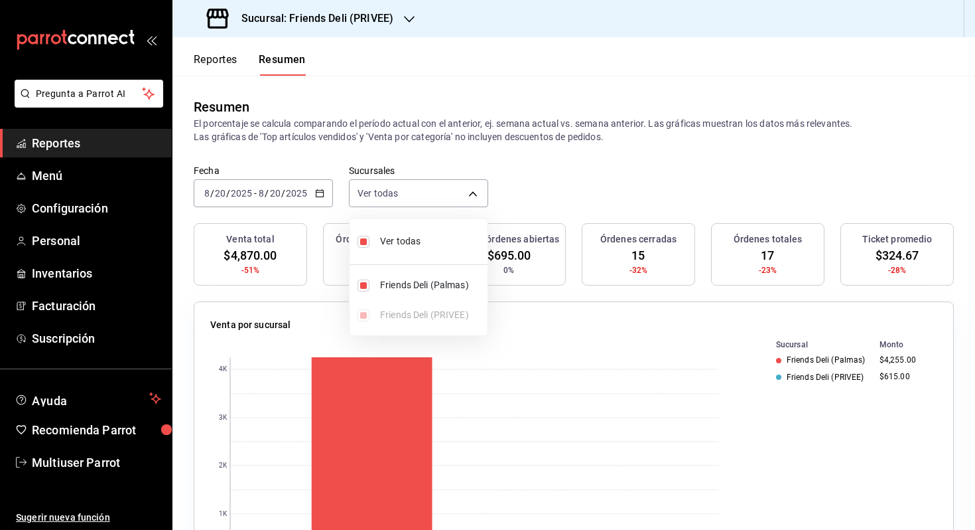
click at [549, 203] on div at bounding box center [487, 265] width 975 height 530
click at [217, 52] on div "Reportes Resumen" at bounding box center [239, 56] width 133 height 38
click at [234, 60] on button "Reportes" at bounding box center [216, 64] width 44 height 23
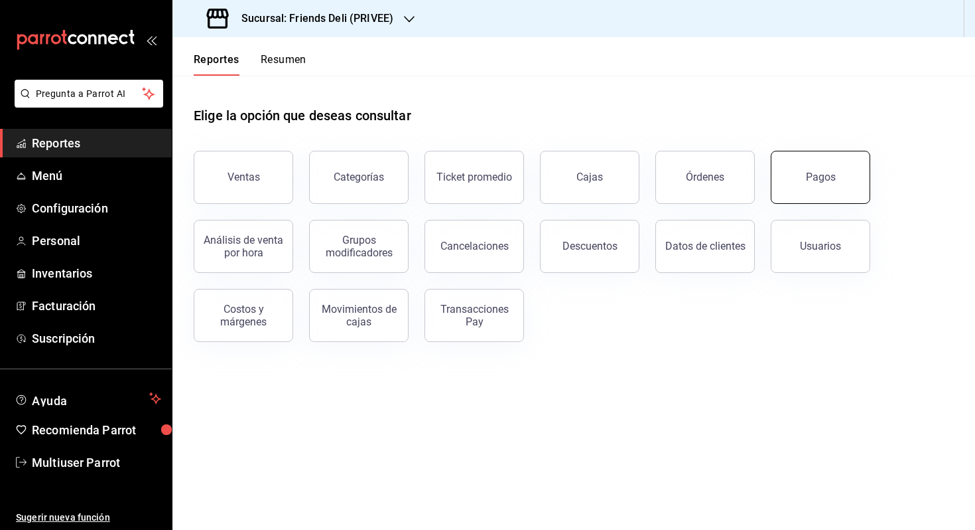
click at [797, 174] on button "Pagos" at bounding box center [821, 177] width 100 height 53
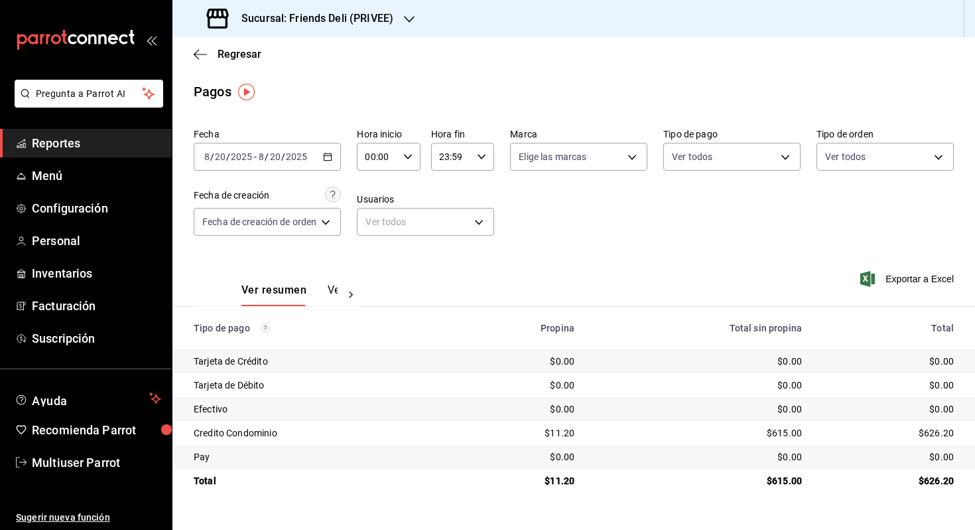
click at [321, 163] on div "[DATE] [DATE] - [DATE] [DATE]" at bounding box center [267, 157] width 147 height 28
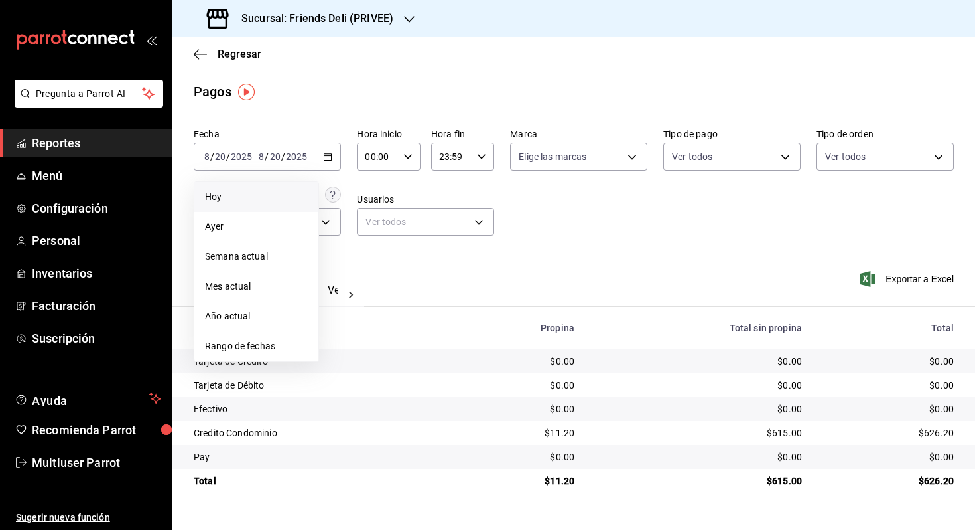
click at [301, 191] on span "Hoy" at bounding box center [256, 197] width 103 height 14
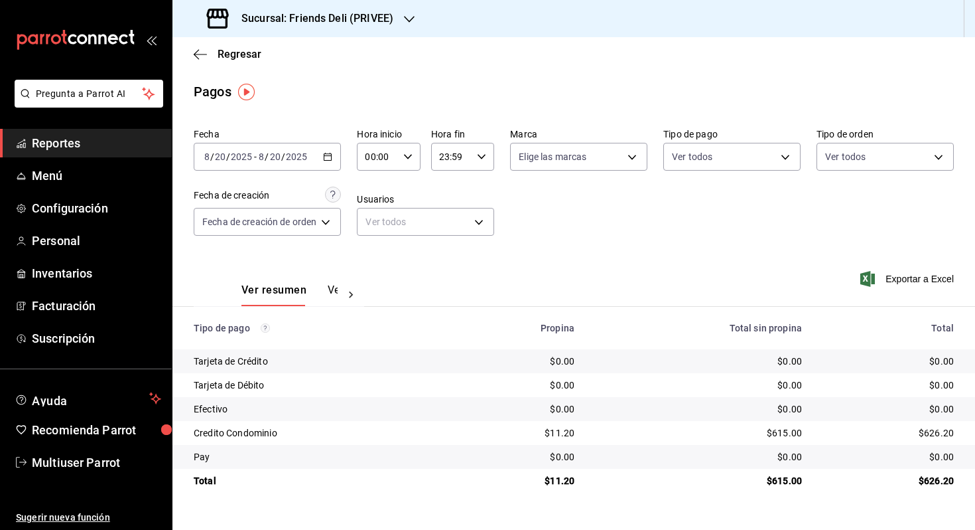
click at [396, 25] on div "Sucursal: Friends Deli (PRIVEE)" at bounding box center [301, 18] width 237 height 37
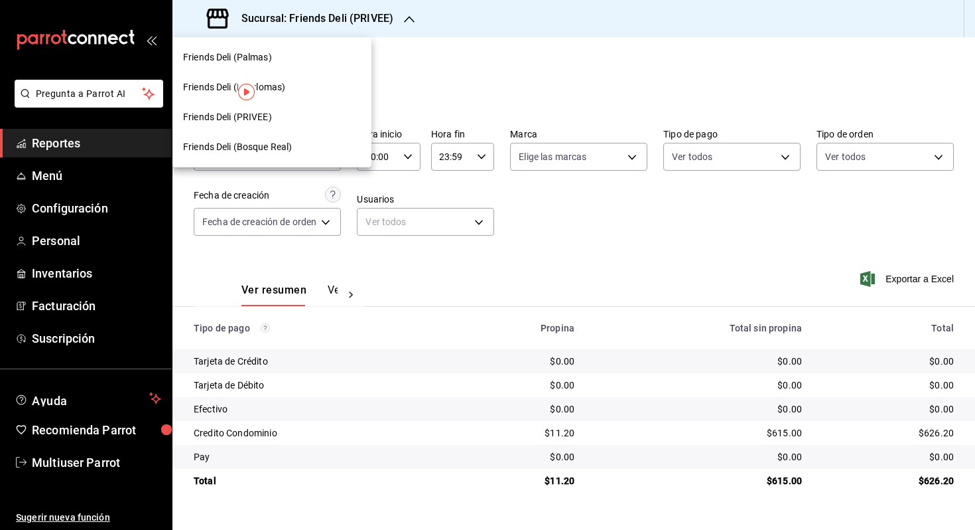
click at [320, 56] on div "Friends Deli (Palmas)" at bounding box center [272, 57] width 178 height 14
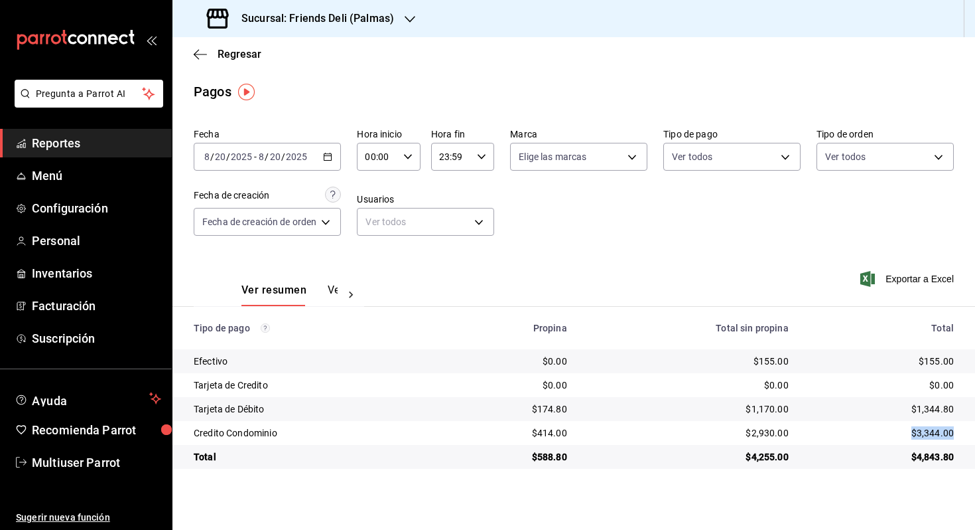
drag, startPoint x: 914, startPoint y: 435, endPoint x: 956, endPoint y: 435, distance: 41.1
click at [955, 434] on td "$3,344.00" at bounding box center [888, 433] width 176 height 24
click at [92, 167] on span "Menú" at bounding box center [96, 176] width 129 height 18
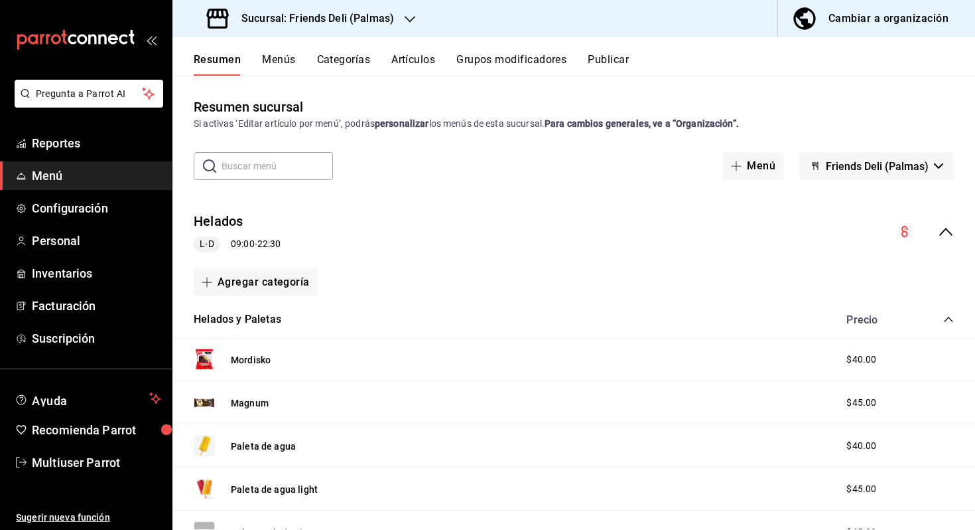
click at [285, 64] on button "Menús" at bounding box center [278, 64] width 33 height 23
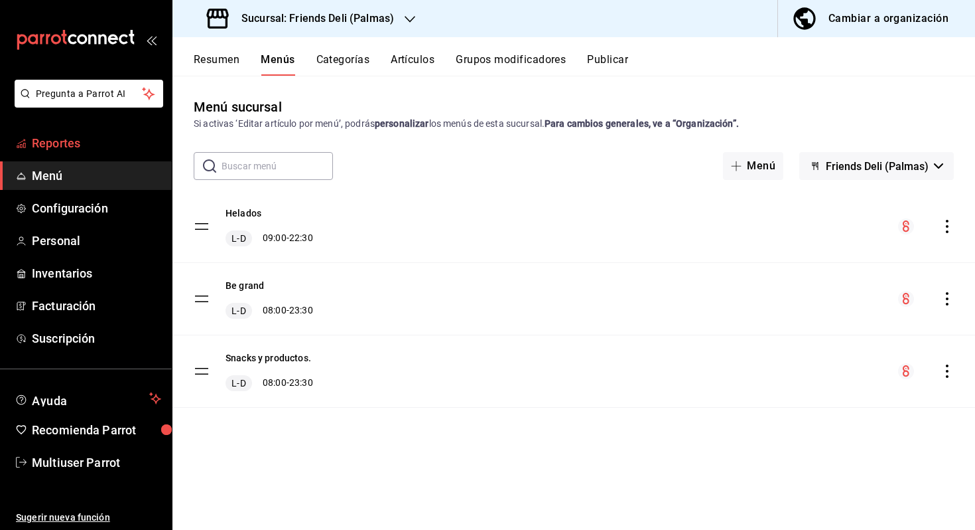
click at [102, 139] on span "Reportes" at bounding box center [96, 143] width 129 height 18
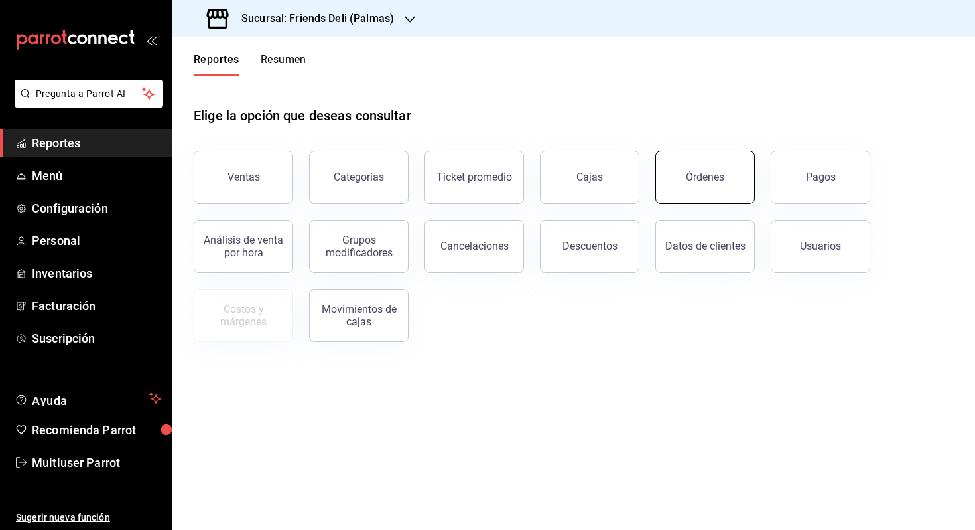
click at [735, 187] on button "Órdenes" at bounding box center [706, 177] width 100 height 53
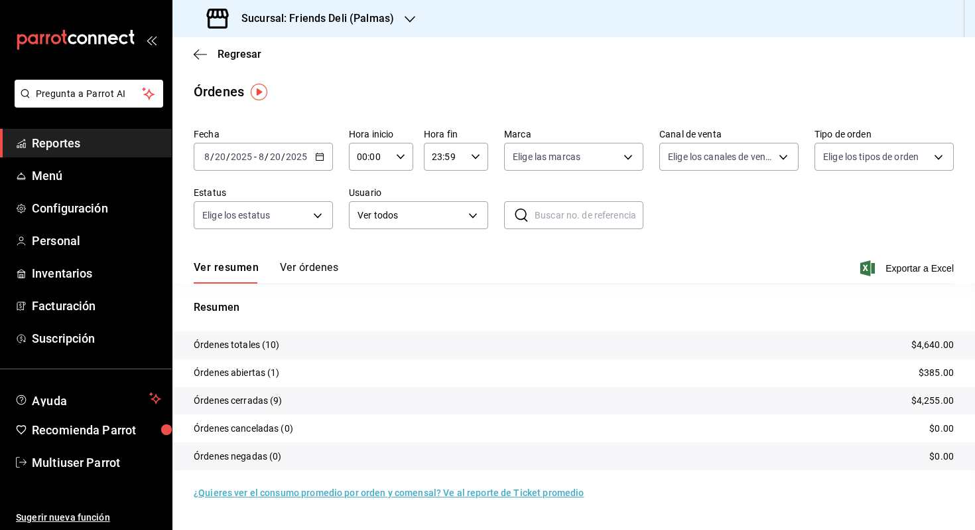
click at [944, 344] on p "$4,640.00" at bounding box center [933, 345] width 42 height 14
click at [316, 268] on button "Ver órdenes" at bounding box center [309, 272] width 58 height 23
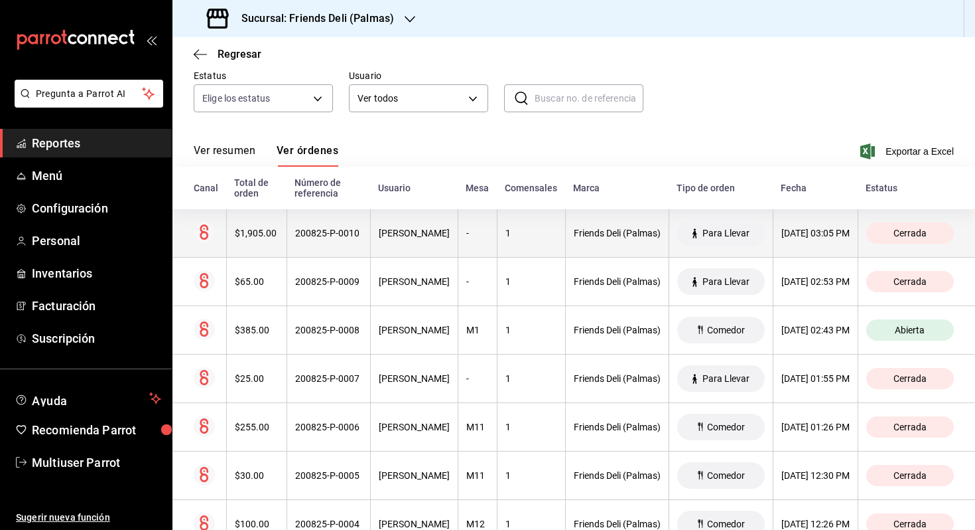
scroll to position [129, 0]
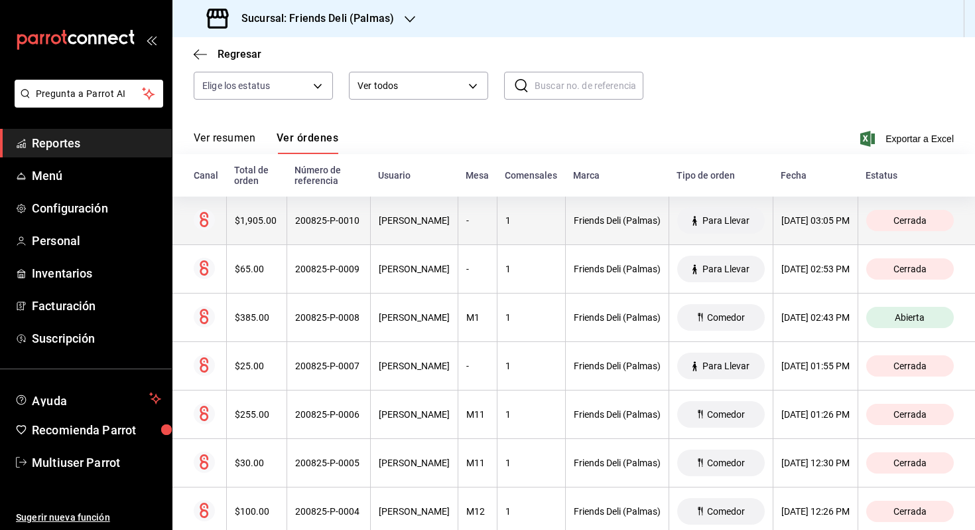
click at [398, 216] on div "[PERSON_NAME]" at bounding box center [414, 220] width 71 height 11
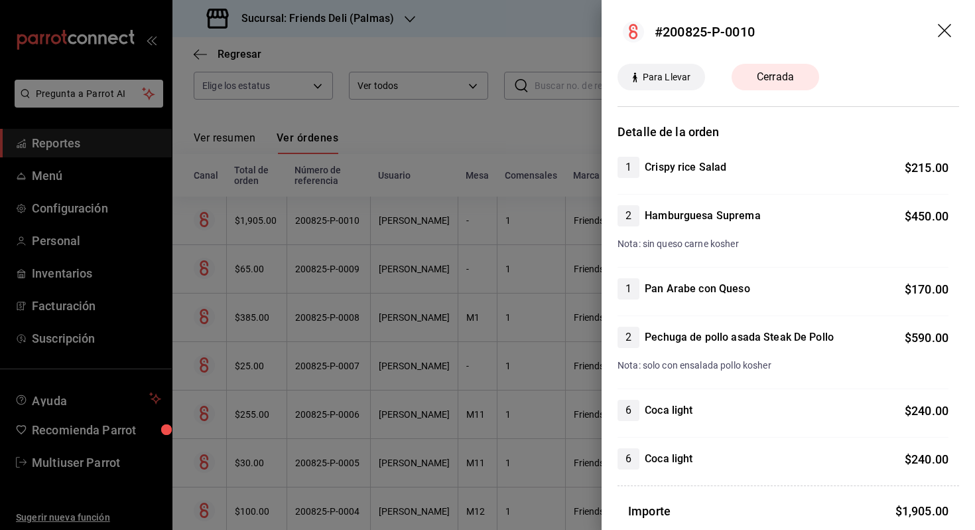
scroll to position [227, 0]
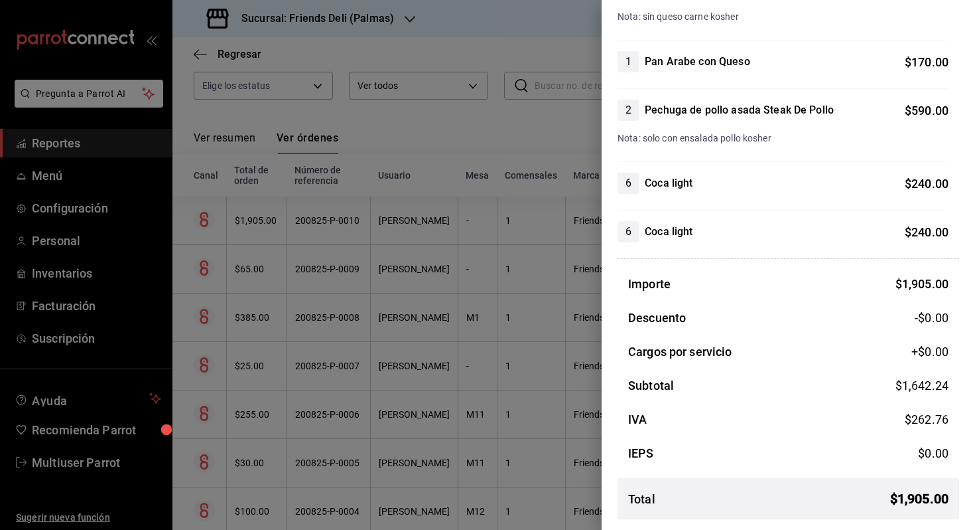
click at [466, 115] on div at bounding box center [487, 265] width 975 height 530
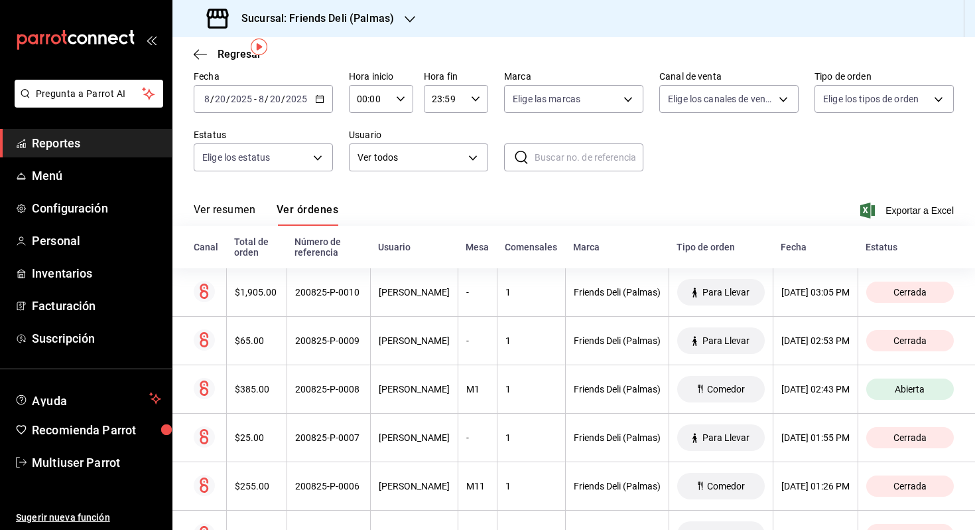
scroll to position [45, 0]
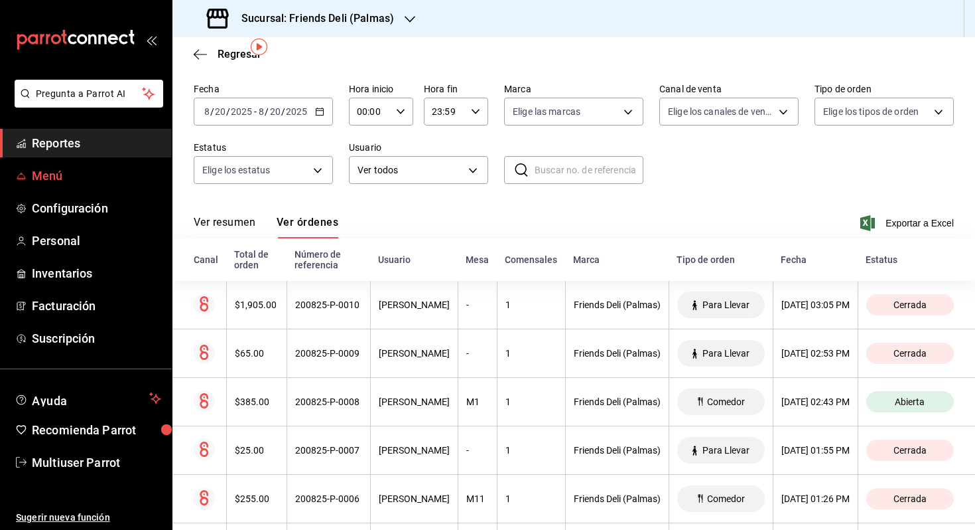
click at [105, 173] on span "Menú" at bounding box center [96, 176] width 129 height 18
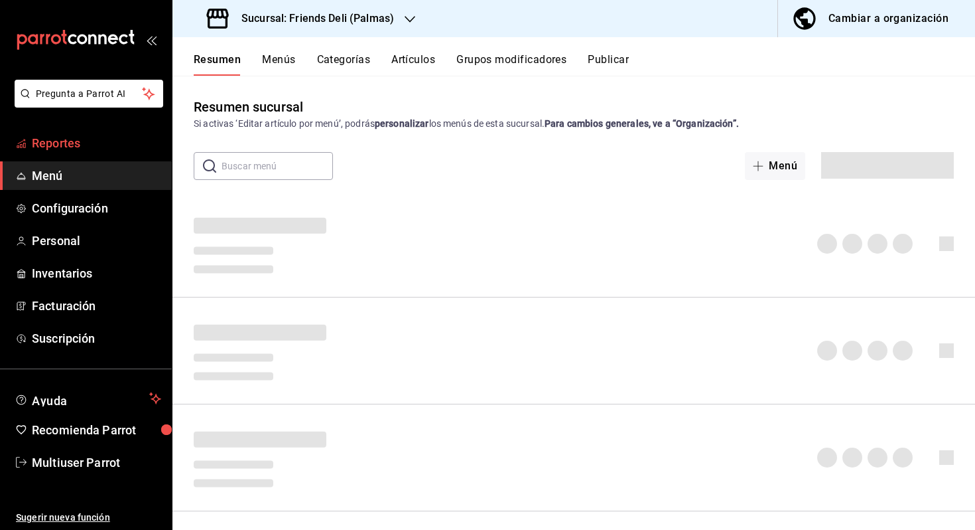
click at [117, 148] on span "Reportes" at bounding box center [96, 143] width 129 height 18
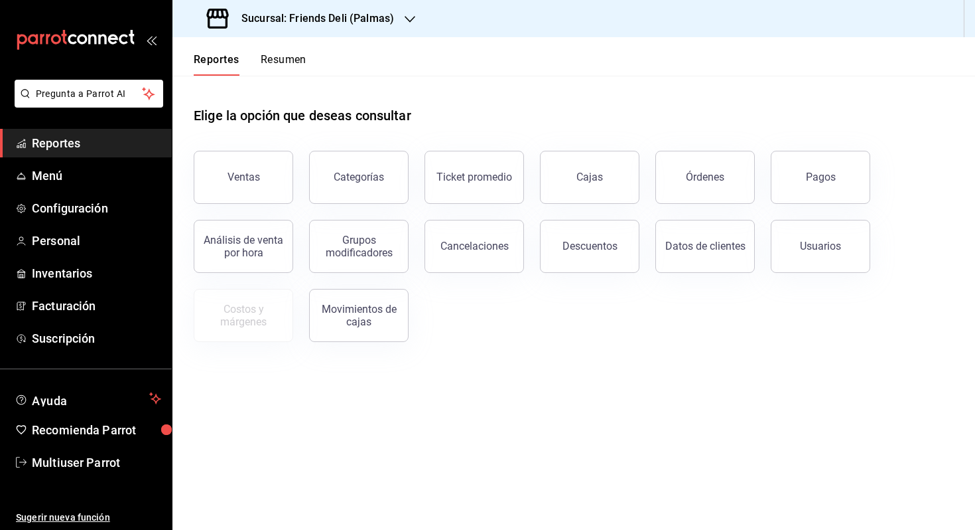
click at [305, 60] on button "Resumen" at bounding box center [284, 64] width 46 height 23
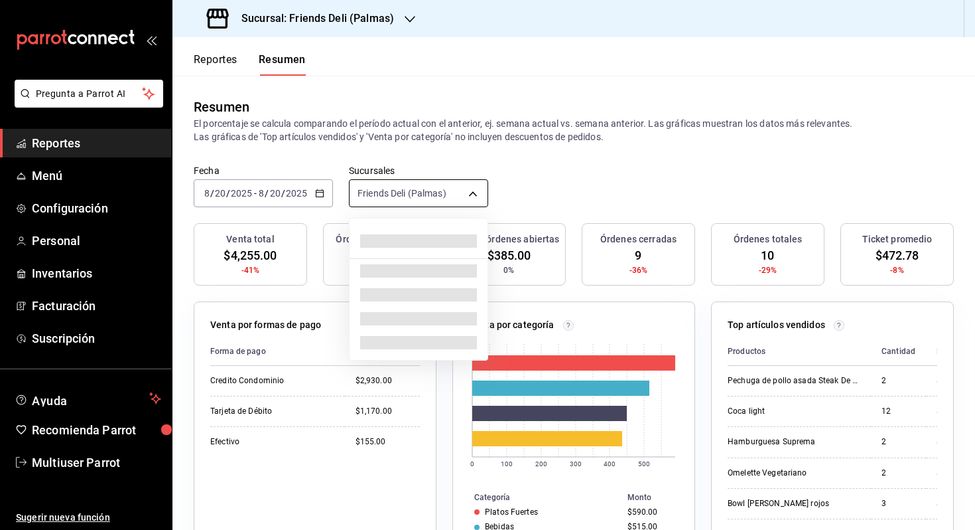
click at [428, 189] on body "Pregunta a Parrot AI Reportes Menú Configuración Personal Inventarios Facturaci…" at bounding box center [487, 265] width 975 height 530
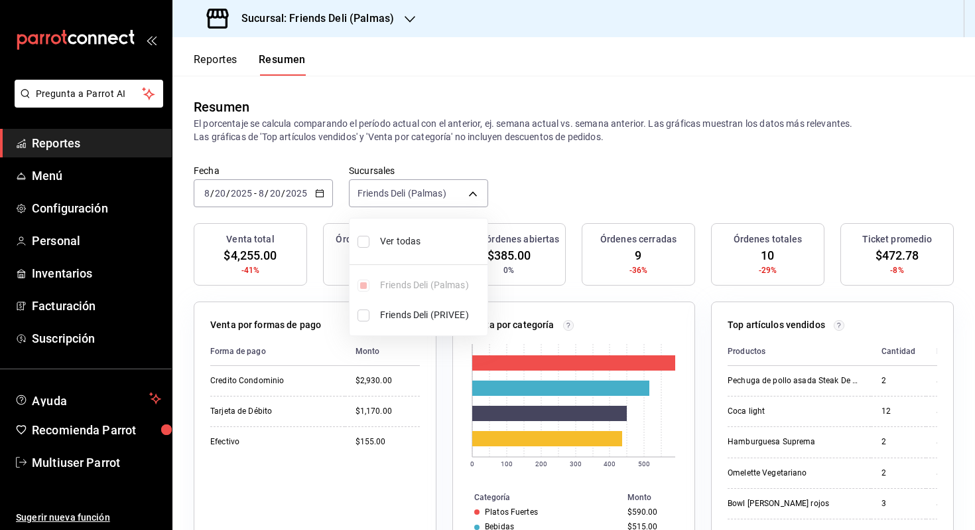
click at [431, 235] on span "Ver todas" at bounding box center [431, 241] width 102 height 14
type input "[object Object],[object Object]"
checkbox input "true"
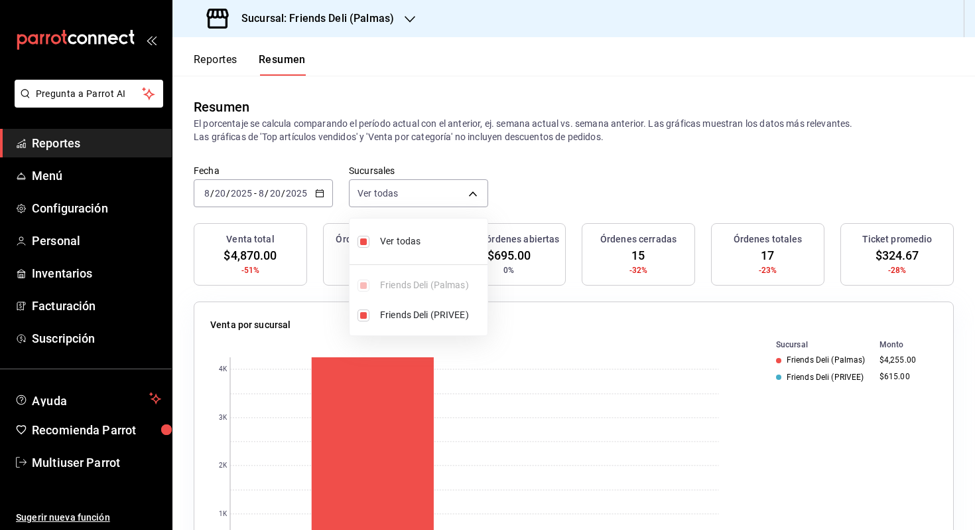
click at [613, 198] on div at bounding box center [487, 265] width 975 height 530
